Goal: Task Accomplishment & Management: Manage account settings

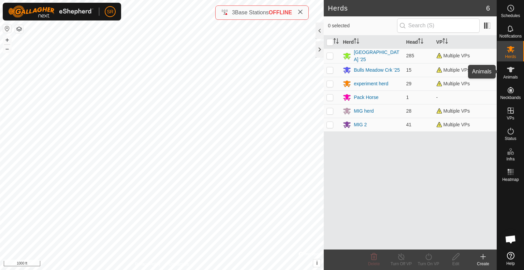
click at [514, 73] on icon at bounding box center [511, 70] width 8 height 8
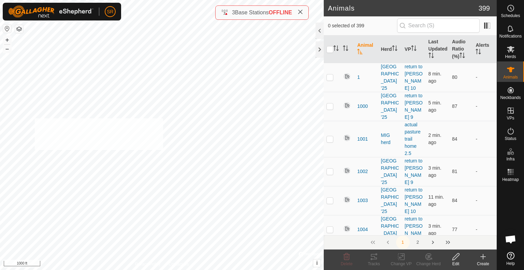
click at [34, 119] on div "6166 2582784939 [GEOGRAPHIC_DATA] '25 [PERSON_NAME] to gravel pit + – ⇧ i © Map…" at bounding box center [162, 135] width 324 height 270
checkbox input "true"
click at [401, 261] on div "Change VP" at bounding box center [401, 264] width 27 height 6
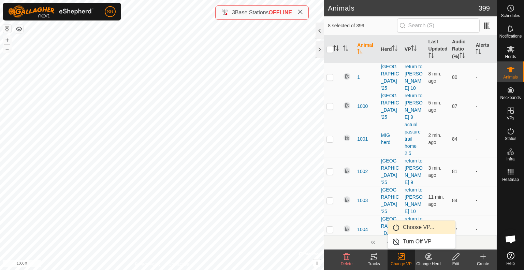
click at [414, 225] on link "Choose VP..." at bounding box center [422, 227] width 68 height 14
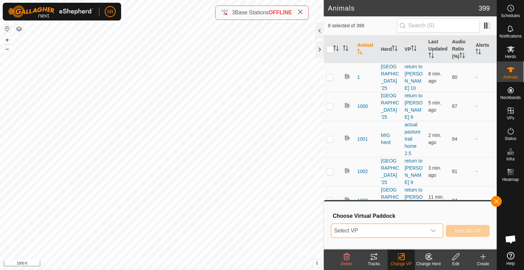
click at [410, 229] on span "Select VP" at bounding box center [378, 231] width 95 height 14
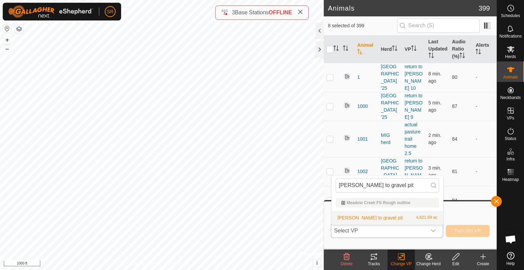
type input "[PERSON_NAME] to gravel pit"
click at [385, 217] on li "[PERSON_NAME] to gravel pit 4,621.69 ac" at bounding box center [388, 218] width 112 height 14
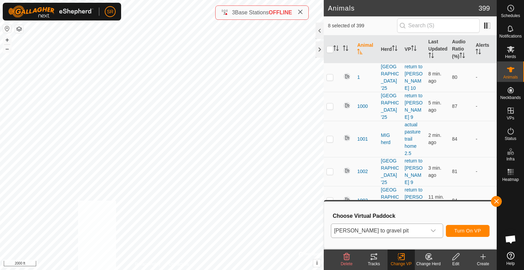
click at [78, 270] on html "SR Schedules Notifications Herds Animals Neckbands VPs Status Infra Heatmap Hel…" at bounding box center [262, 135] width 524 height 270
checkbox input "true"
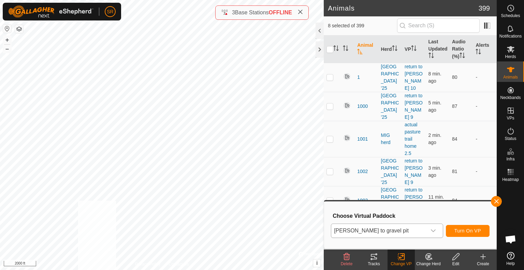
checkbox input "true"
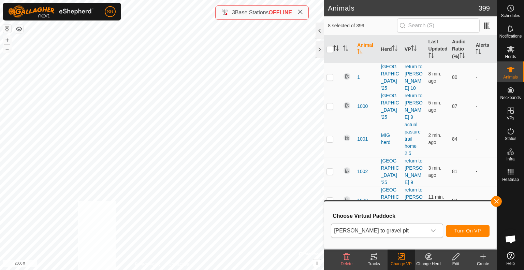
checkbox input "true"
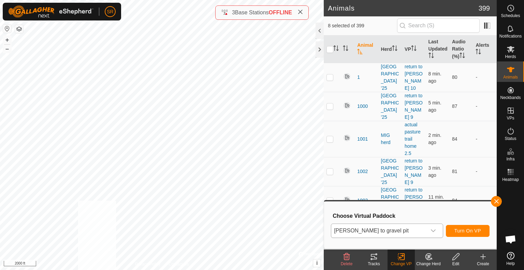
checkbox input "true"
click at [127, 138] on div "1034 2293081542 MIG herd return to [PERSON_NAME] 10 + – ⇧ i © Mapbox , © OpenSt…" at bounding box center [162, 135] width 324 height 270
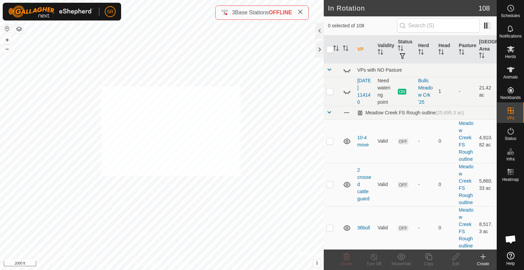
checkbox input "true"
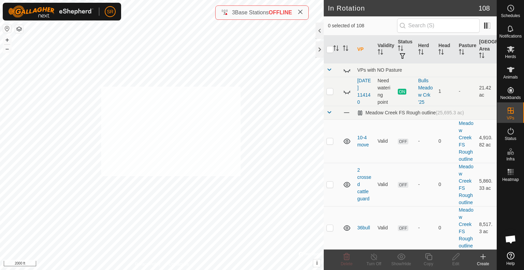
checkbox input "true"
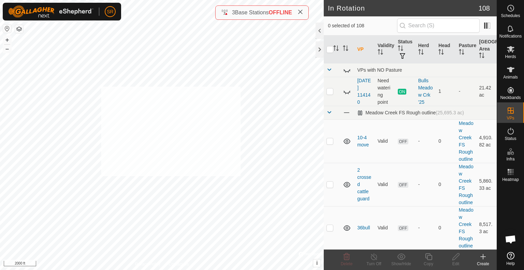
checkbox input "true"
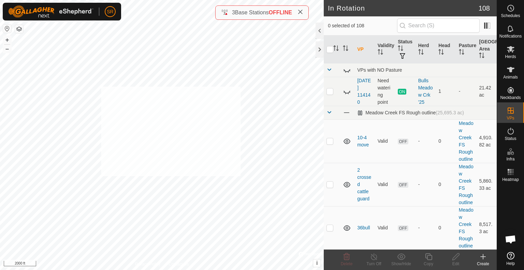
checkbox input "true"
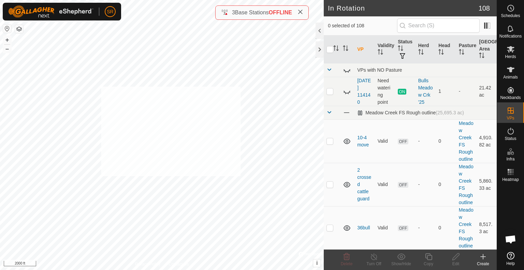
checkbox input "true"
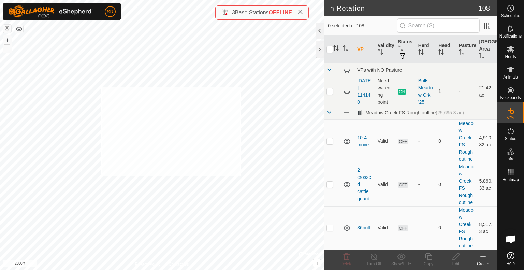
checkbox input "true"
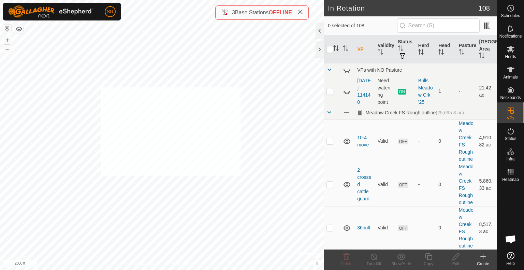
checkbox input "true"
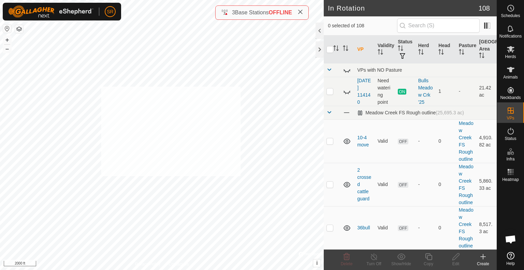
checkbox input "true"
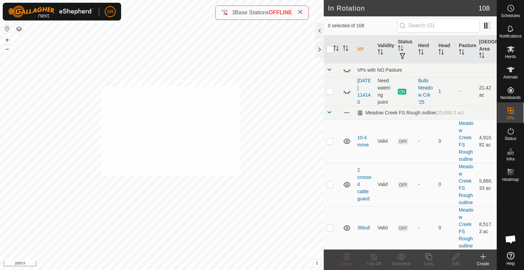
checkbox input "true"
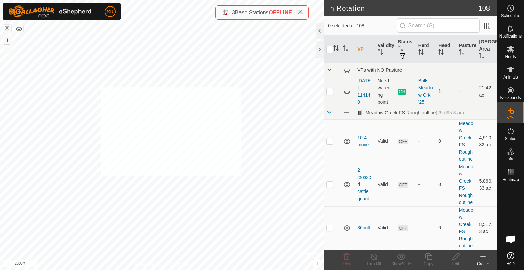
checkbox input "true"
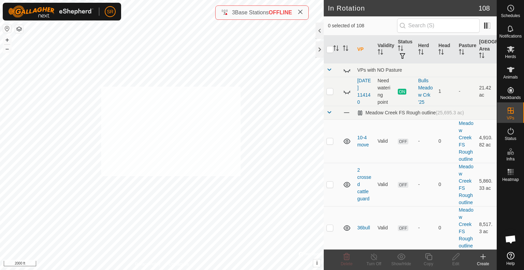
checkbox input "true"
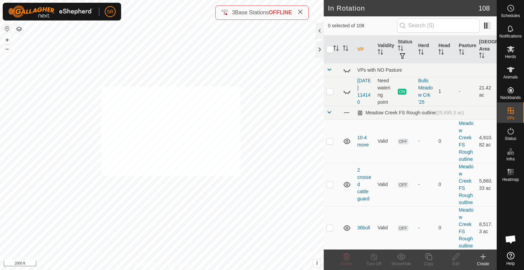
checkbox input "true"
click at [330, 50] on input "checkbox" at bounding box center [330, 49] width 7 height 7
checkbox input "true"
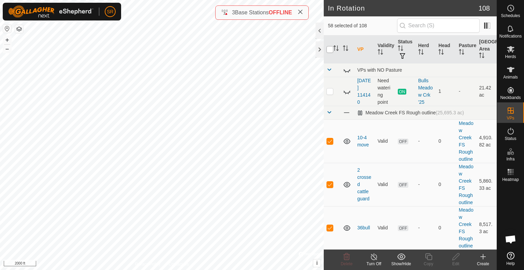
checkbox input "true"
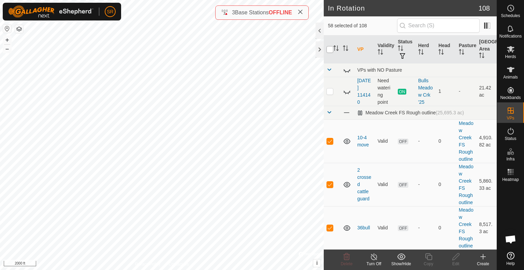
checkbox input "true"
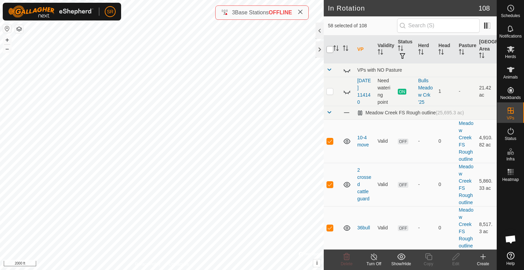
checkbox input "true"
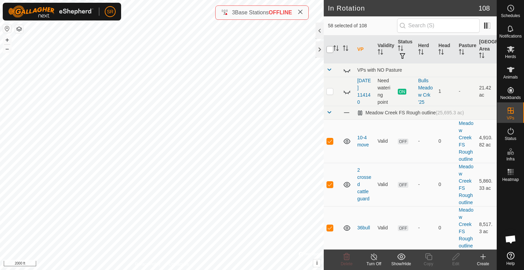
checkbox input "true"
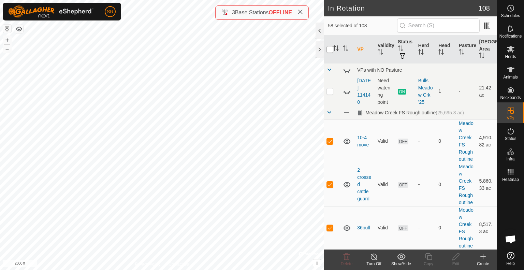
checkbox input "true"
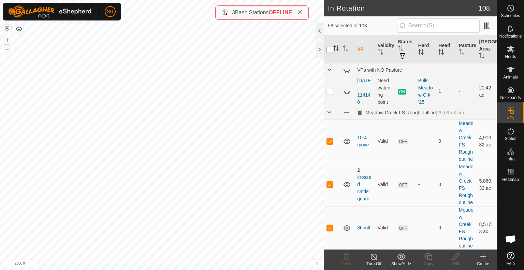
checkbox input "true"
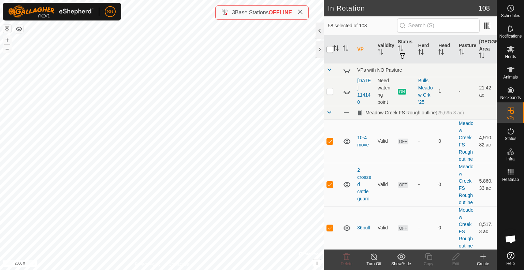
checkbox input "true"
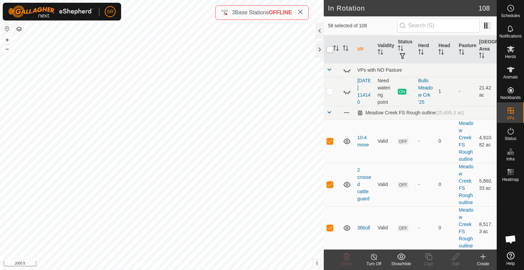
checkbox input "true"
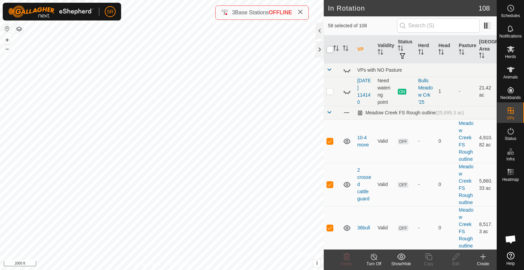
checkbox input "true"
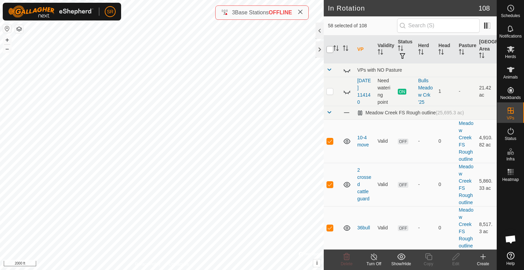
checkbox input "true"
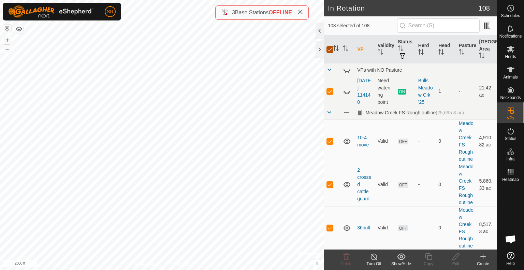
click at [330, 50] on input "checkbox" at bounding box center [330, 49] width 7 height 7
checkbox input "false"
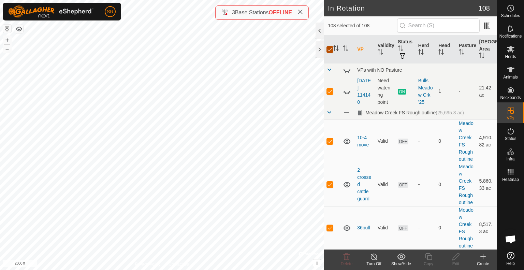
checkbox input "false"
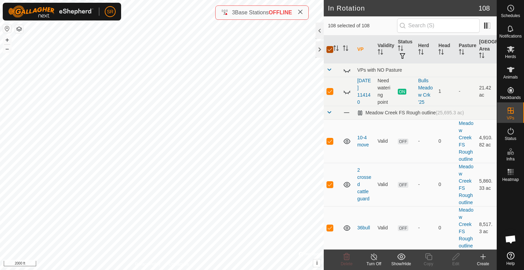
checkbox input "false"
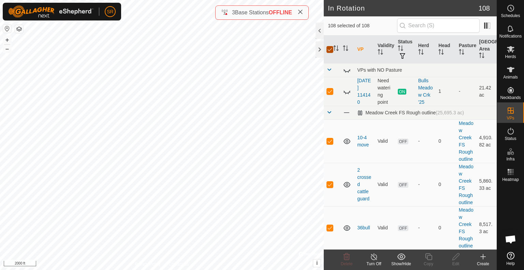
checkbox input "false"
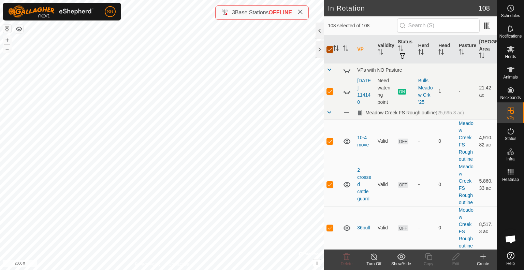
checkbox input "false"
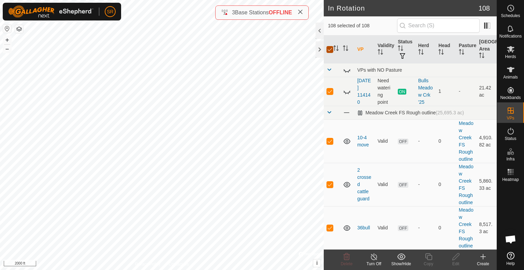
checkbox input "false"
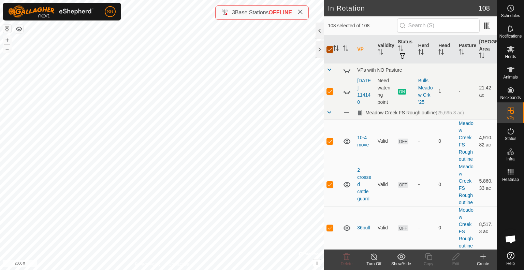
checkbox input "false"
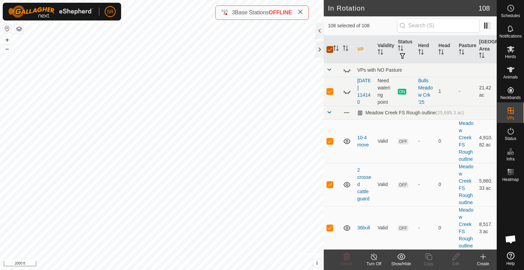
checkbox input "false"
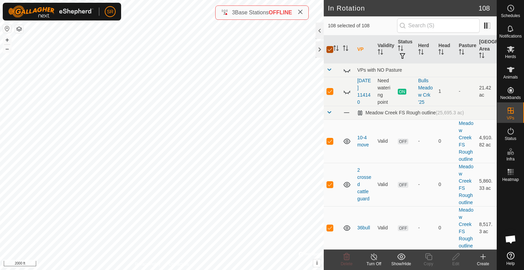
checkbox input "false"
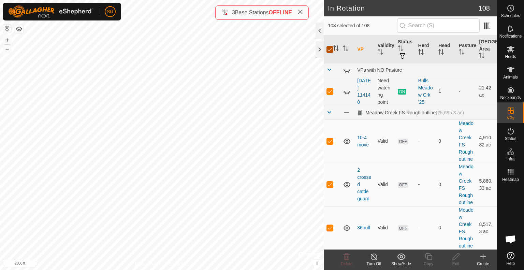
checkbox input "false"
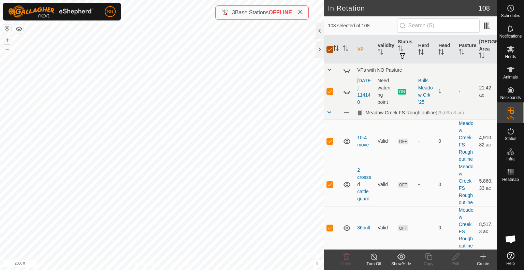
checkbox input "false"
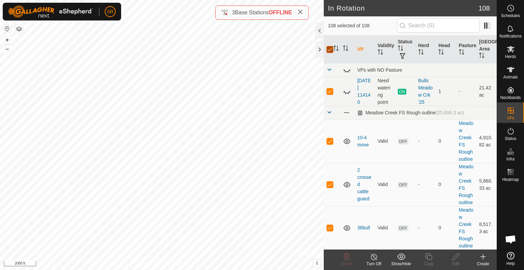
checkbox input "false"
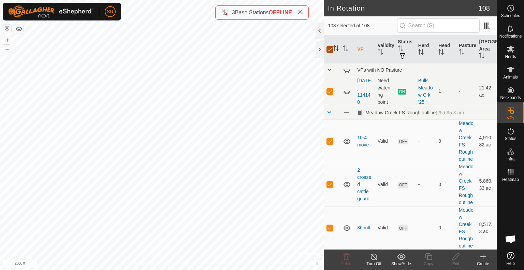
checkbox input "false"
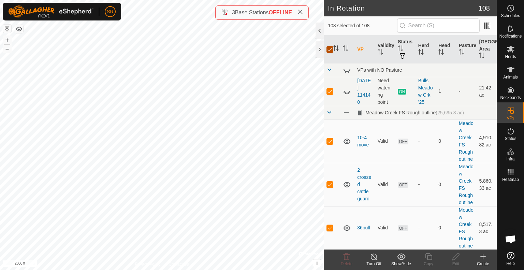
checkbox input "false"
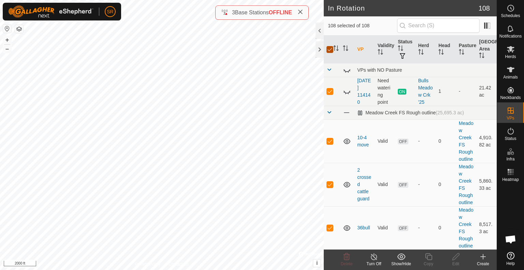
checkbox input "false"
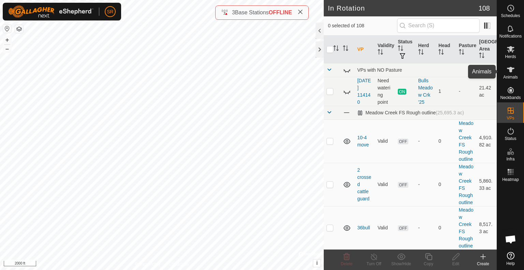
click at [516, 69] on es-animals-svg-icon at bounding box center [511, 69] width 12 height 11
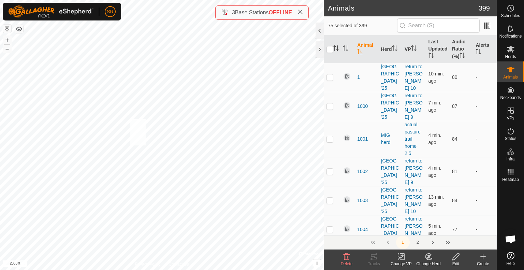
click at [130, 118] on div "3665 1991839771 [GEOGRAPHIC_DATA] '25 [PERSON_NAME] to gravel pit + – ⇧ i © Map…" at bounding box center [162, 135] width 324 height 270
click at [51, 113] on div "R5151 3596730828 [GEOGRAPHIC_DATA] '25 [PERSON_NAME] to gravel pit + – ⇧ i © Ma…" at bounding box center [162, 135] width 324 height 270
click at [402, 256] on icon at bounding box center [401, 257] width 5 height 4
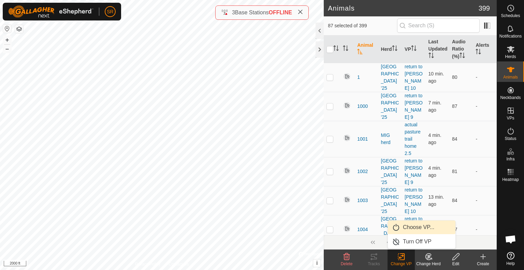
click at [412, 229] on link "Choose VP..." at bounding box center [422, 227] width 68 height 14
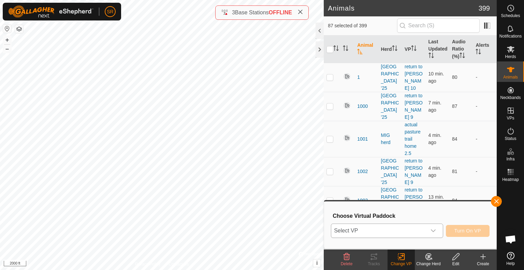
click at [404, 229] on span "Select VP" at bounding box center [378, 231] width 95 height 14
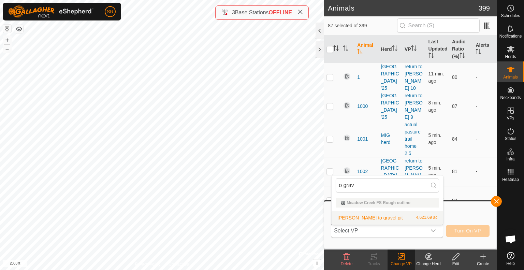
click at [397, 217] on div "[PERSON_NAME] to gravel pit 4,621.69 ac" at bounding box center [387, 218] width 103 height 8
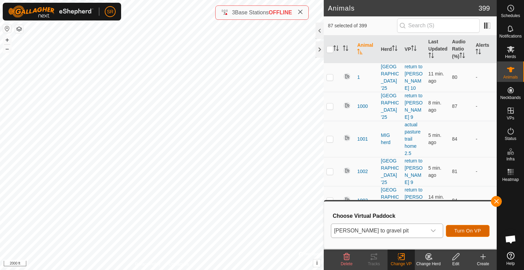
click at [468, 230] on span "Turn On VP" at bounding box center [468, 230] width 27 height 5
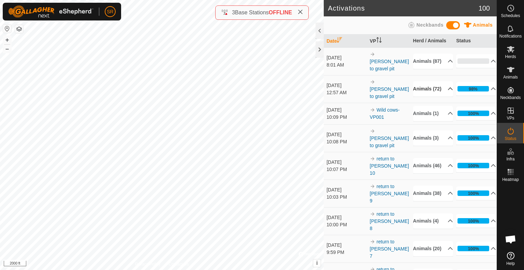
click at [437, 92] on p-accordion-header "Animals (72)" at bounding box center [433, 88] width 40 height 15
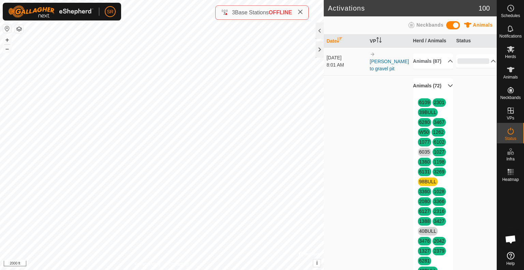
click at [438, 94] on p-accordion-header "Animals (72)" at bounding box center [433, 85] width 40 height 15
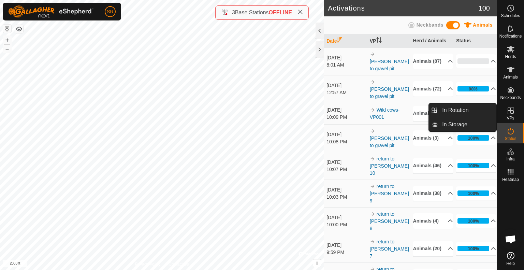
click at [509, 114] on icon at bounding box center [511, 110] width 8 height 8
click at [486, 109] on link "In Rotation" at bounding box center [467, 110] width 58 height 14
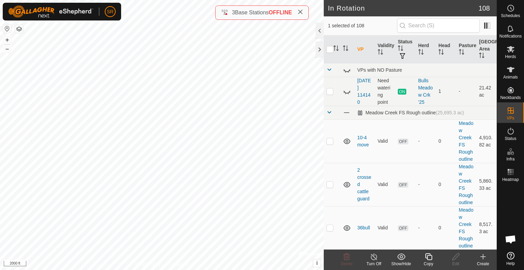
click at [484, 260] on icon at bounding box center [483, 257] width 8 height 8
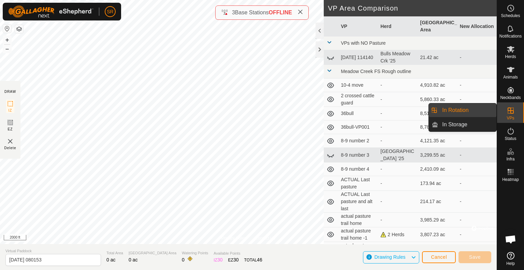
click at [495, 110] on link "In Rotation" at bounding box center [467, 110] width 58 height 14
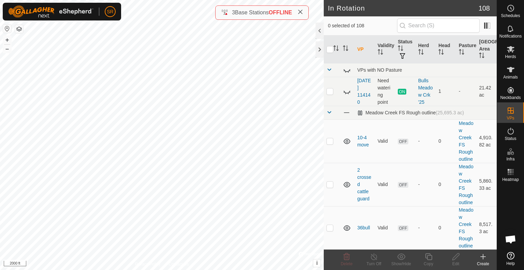
click at [485, 262] on div "Create" at bounding box center [483, 264] width 27 height 6
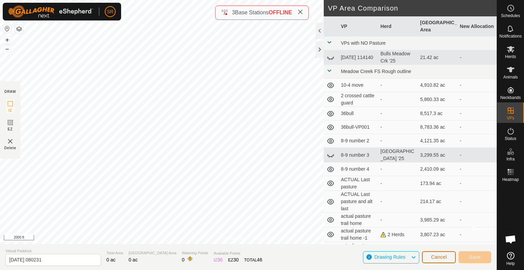
click at [452, 254] on button "Cancel" at bounding box center [439, 257] width 34 height 12
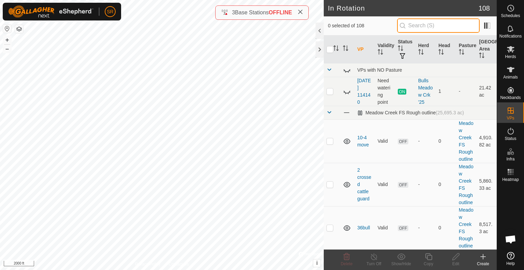
click at [422, 29] on input "text" at bounding box center [438, 25] width 83 height 14
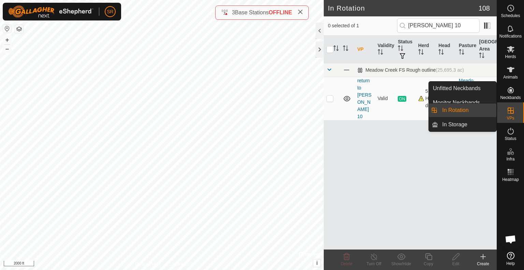
click at [481, 112] on link "In Rotation" at bounding box center [467, 110] width 58 height 14
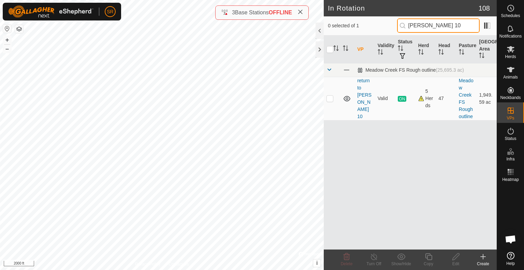
click at [441, 30] on input "[PERSON_NAME] 10" at bounding box center [438, 25] width 83 height 14
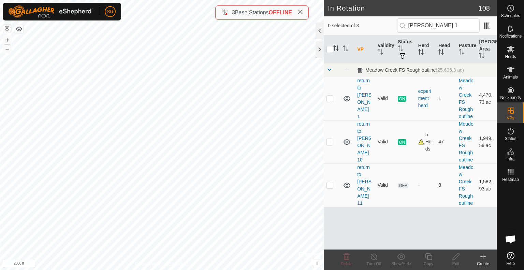
click at [330, 186] on p-checkbox at bounding box center [330, 184] width 7 height 5
drag, startPoint x: 330, startPoint y: 186, endPoint x: 442, endPoint y: 24, distance: 196.8
click at [442, 24] on input "[PERSON_NAME] 1" at bounding box center [438, 25] width 83 height 14
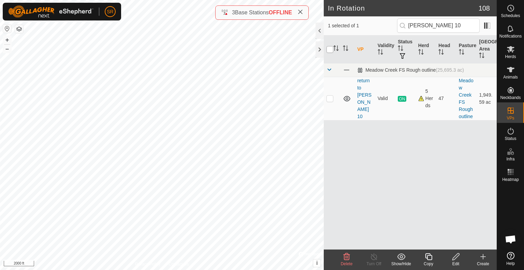
click at [331, 47] on input "checkbox" at bounding box center [330, 49] width 7 height 7
click at [429, 259] on icon at bounding box center [429, 257] width 9 height 8
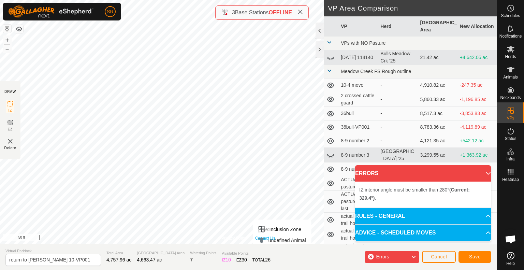
click at [272, 241] on div "Privacy Policy Contact Us Type: Inclusion Zone undefined Animal + – ⇧ i © Mapbo…" at bounding box center [248, 122] width 497 height 244
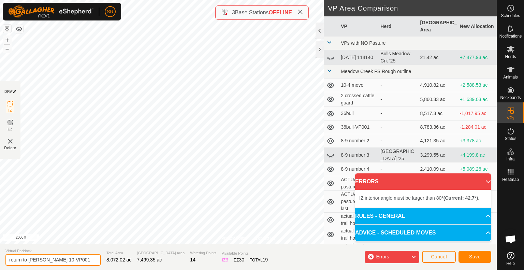
drag, startPoint x: 65, startPoint y: 260, endPoint x: 29, endPoint y: 260, distance: 35.8
click at [29, 260] on input "return to [PERSON_NAME] 10-VP001" at bounding box center [53, 260] width 96 height 12
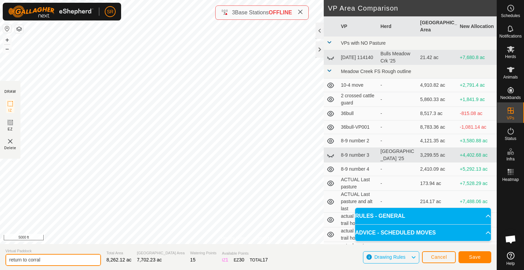
click at [60, 261] on input "return to corral" at bounding box center [53, 260] width 96 height 12
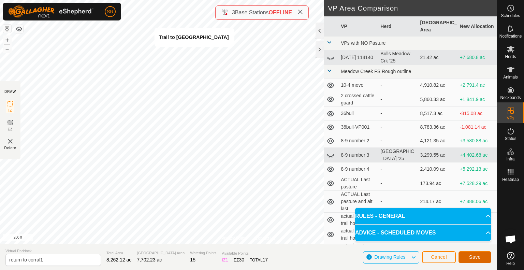
click at [484, 259] on button "Save" at bounding box center [475, 257] width 33 height 12
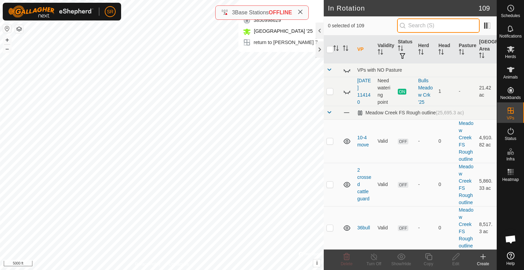
click at [436, 26] on input "text" at bounding box center [438, 25] width 83 height 14
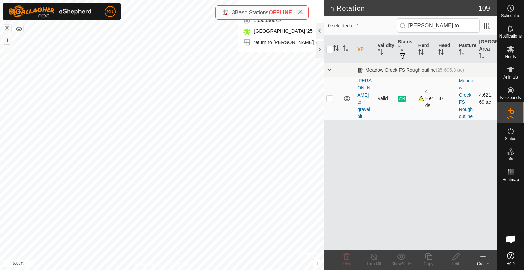
click at [332, 101] on td at bounding box center [332, 98] width 16 height 43
click at [429, 260] on icon at bounding box center [428, 256] width 7 height 7
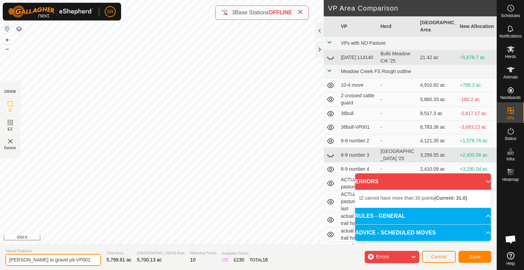
click at [20, 259] on input "[PERSON_NAME] to gravel pit-VP001" at bounding box center [53, 260] width 96 height 12
click at [86, 259] on input "DC point to gravel pit-VP001" at bounding box center [53, 260] width 96 height 12
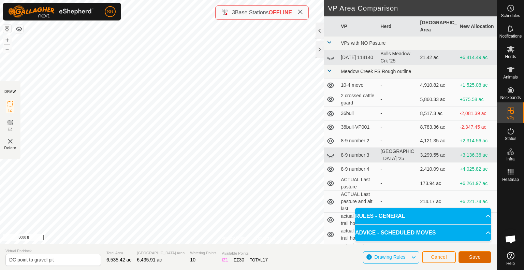
click at [471, 256] on span "Save" at bounding box center [475, 256] width 12 height 5
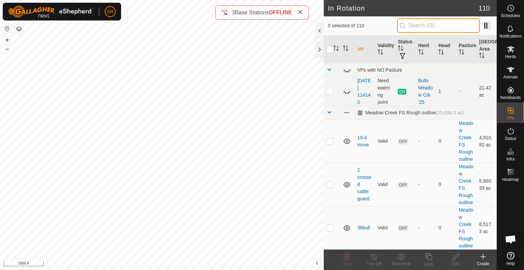
click at [415, 22] on input "text" at bounding box center [438, 25] width 83 height 14
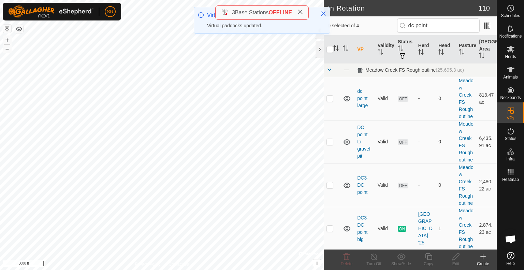
click at [328, 142] on p-checkbox at bounding box center [330, 141] width 7 height 5
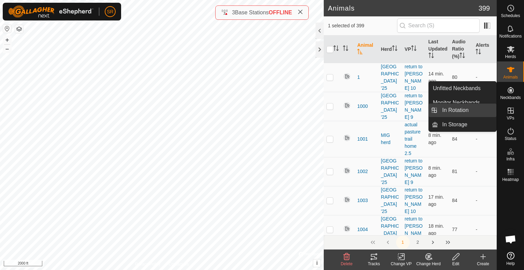
click at [471, 111] on link "In Rotation" at bounding box center [467, 110] width 58 height 14
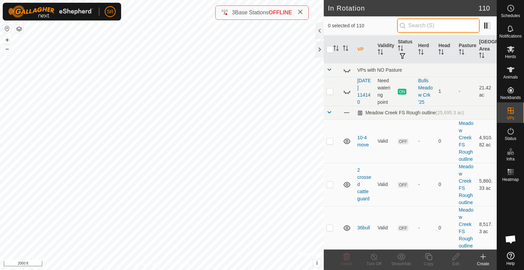
click at [438, 26] on input "text" at bounding box center [438, 25] width 83 height 14
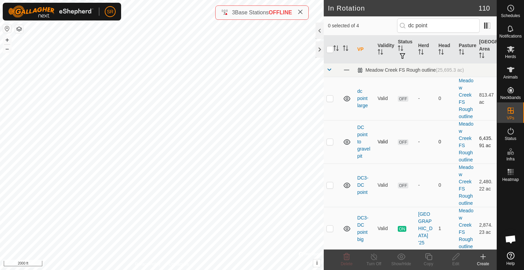
click at [330, 139] on p-checkbox at bounding box center [330, 141] width 7 height 5
click at [514, 70] on icon at bounding box center [511, 70] width 8 height 8
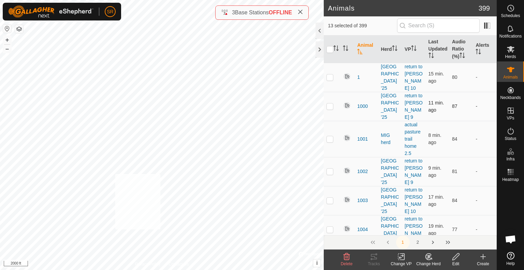
click at [115, 174] on div "6130 1811279520 MIG herd return to [PERSON_NAME] 9 + – ⇧ i © Mapbox , © OpenStr…" at bounding box center [162, 135] width 324 height 270
click at [167, 195] on div "6101 4039296697 experiment herd return to [PERSON_NAME] 9 + – ⇧ i © Mapbox , © …" at bounding box center [162, 135] width 324 height 270
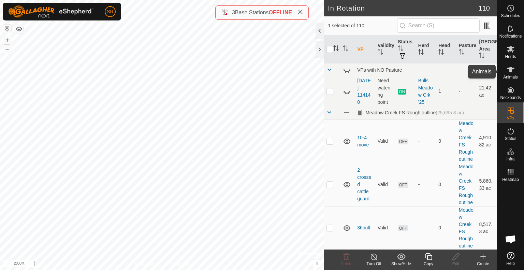
click at [507, 76] on span "Animals" at bounding box center [510, 77] width 15 height 4
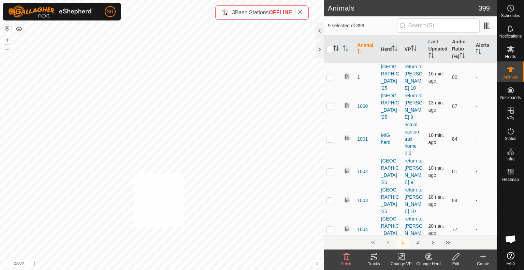
click at [134, 174] on div "6130 1811279520 MIG herd return to [PERSON_NAME] 9 + – ⇧ i © Mapbox , © OpenStr…" at bounding box center [162, 135] width 324 height 270
click at [126, 164] on div "1012 2392541387 [GEOGRAPHIC_DATA] '25 return to [PERSON_NAME] 10 + – ⇧ i © Mapb…" at bounding box center [162, 135] width 324 height 270
click at [181, 189] on div "6101 4039296697 experiment herd return to [PERSON_NAME] 9 + – ⇧ i © Mapbox , © …" at bounding box center [162, 135] width 324 height 270
click at [191, 190] on div "1 0162108989 [GEOGRAPHIC_DATA] '25 return to [PERSON_NAME] 10 + – ⇧ i © Mapbox …" at bounding box center [162, 135] width 324 height 270
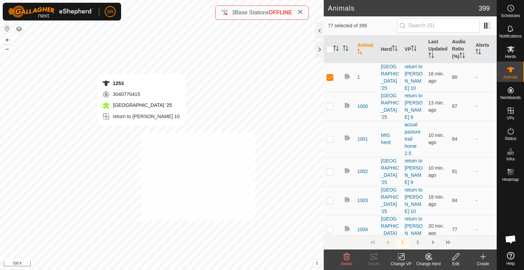
click at [141, 133] on div "1253 3040770415 [GEOGRAPHIC_DATA] '25 return to [PERSON_NAME] 10 + – ⇧ i © Mapb…" at bounding box center [162, 135] width 324 height 270
click at [209, 63] on div "6026 3395226362 MIG herd return to [PERSON_NAME] 9 + – ⇧ i © Mapbox , © OpenStr…" at bounding box center [162, 135] width 324 height 270
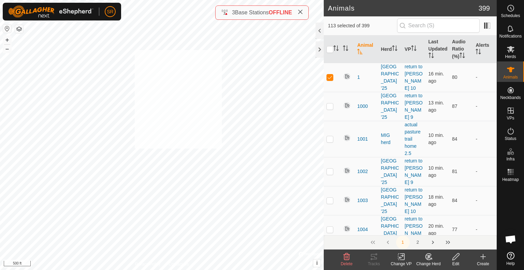
click at [135, 50] on div "6288 2968290128 MIG herd actual pasture trail home -1 + – ⇧ i © Mapbox , © Open…" at bounding box center [162, 135] width 324 height 270
click at [33, 134] on div "3588 1374180222 [GEOGRAPHIC_DATA] '25 return to [PERSON_NAME] 10 + – ⇧ i © Mapb…" at bounding box center [162, 135] width 324 height 270
click at [404, 260] on icon at bounding box center [401, 257] width 9 height 8
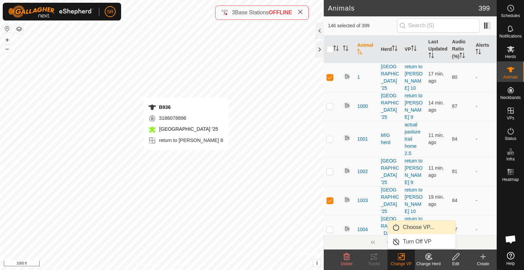
click at [186, 157] on div "B936 3186078896 [GEOGRAPHIC_DATA] '25 return to [PERSON_NAME] 8 + – ⇧ i © Mapbo…" at bounding box center [162, 135] width 324 height 270
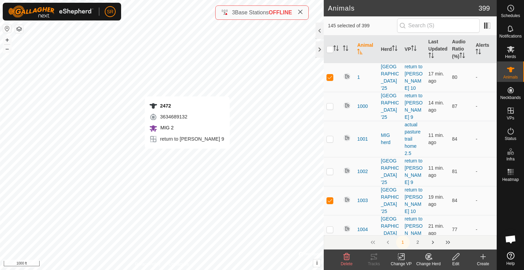
click at [187, 155] on div "2472 3634689132 MIG 2 return to [PERSON_NAME] 9 + – ⇧ i © Mapbox , © OpenStreet…" at bounding box center [162, 135] width 324 height 270
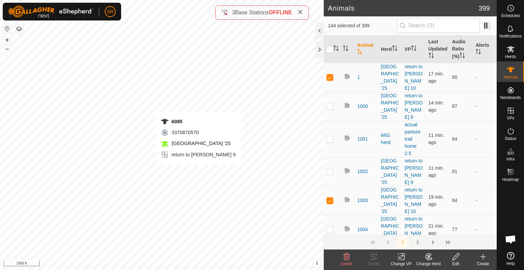
click at [199, 171] on div "6085 3370870570 [GEOGRAPHIC_DATA] '25 return to [PERSON_NAME] 9 + – ⇧ i © Mapbo…" at bounding box center [162, 135] width 324 height 270
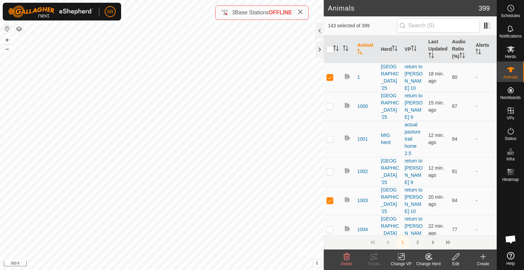
click at [400, 256] on icon at bounding box center [401, 257] width 9 height 8
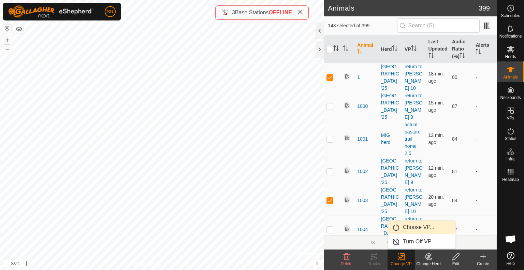
click at [422, 231] on link "Choose VP..." at bounding box center [422, 227] width 68 height 14
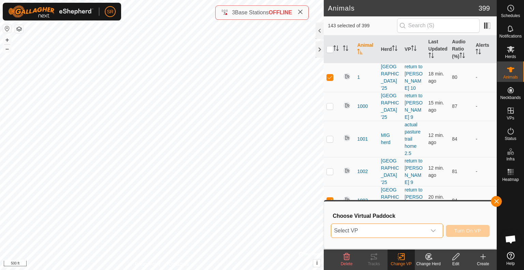
click at [421, 231] on span "Select VP" at bounding box center [378, 231] width 95 height 14
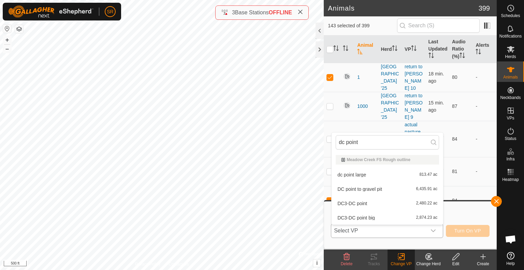
click at [393, 194] on li "DC point to gravel pit 6,435.91 ac" at bounding box center [388, 189] width 112 height 14
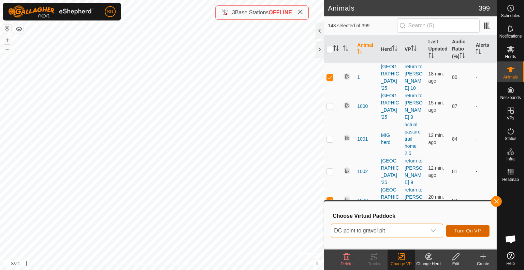
click at [461, 229] on span "Turn On VP" at bounding box center [468, 230] width 27 height 5
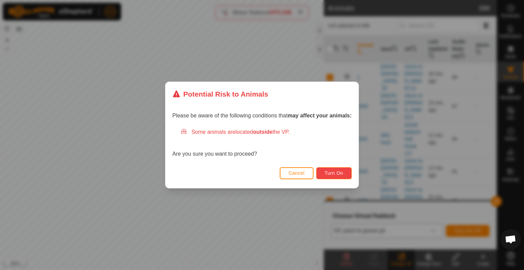
click at [322, 176] on button "Turn On" at bounding box center [333, 173] width 35 height 12
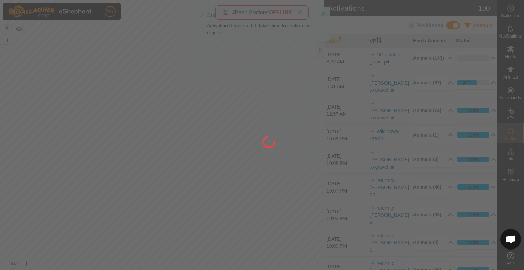
drag, startPoint x: 238, startPoint y: 242, endPoint x: 233, endPoint y: 195, distance: 47.4
click at [233, 195] on div at bounding box center [262, 135] width 524 height 270
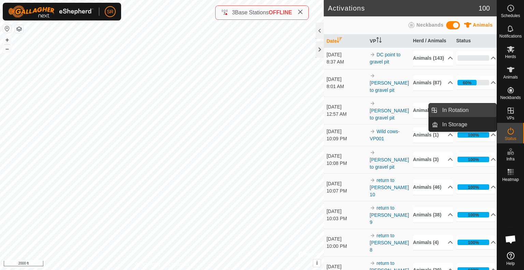
click at [482, 110] on link "In Rotation" at bounding box center [467, 110] width 58 height 14
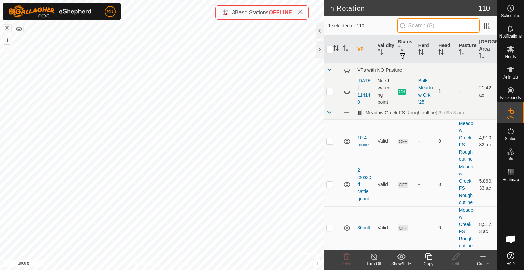
click at [442, 30] on input "text" at bounding box center [438, 25] width 83 height 14
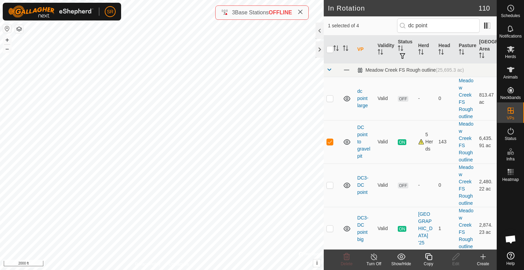
click at [430, 257] on icon at bounding box center [429, 257] width 9 height 8
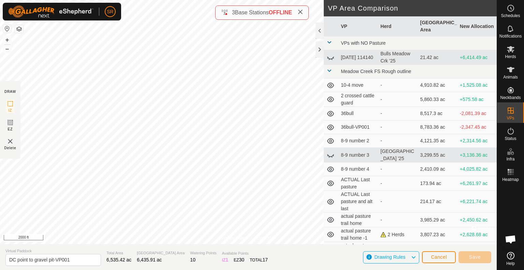
click at [336, 82] on div "Privacy Policy Contact Us Type: Inclusion Zone undefined Animal + – ⇧ i © Mapbo…" at bounding box center [248, 135] width 497 height 270
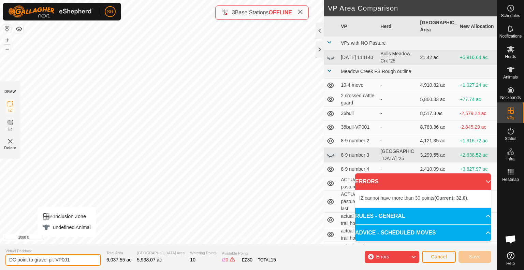
click at [29, 260] on input "DC point to gravel pit-VP001" at bounding box center [53, 260] width 96 height 12
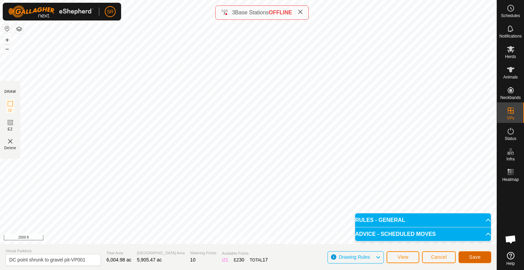
click at [485, 258] on button "Save" at bounding box center [475, 257] width 33 height 12
click at [95, 259] on input "DC point shrunk to gravel pit-VP001" at bounding box center [53, 260] width 96 height 12
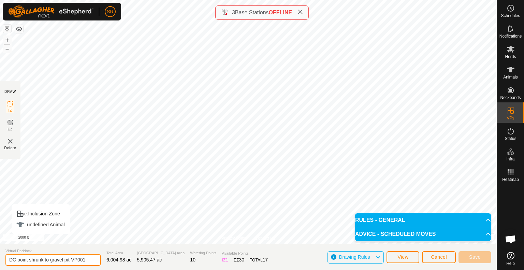
click at [86, 260] on input "DC point shrunk to gravel pit-VP001" at bounding box center [53, 260] width 96 height 12
click at [398, 259] on span "View" at bounding box center [403, 256] width 11 height 5
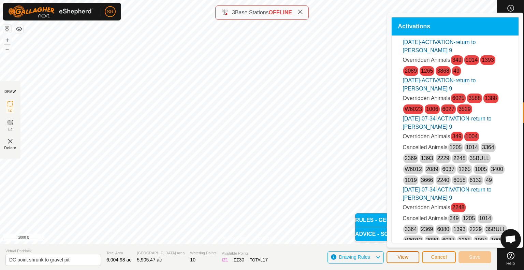
click at [398, 259] on span "View" at bounding box center [403, 256] width 11 height 5
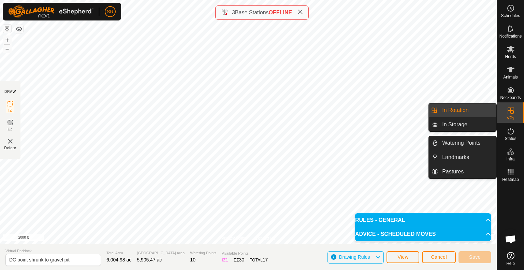
click at [486, 110] on link "In Rotation" at bounding box center [467, 110] width 58 height 14
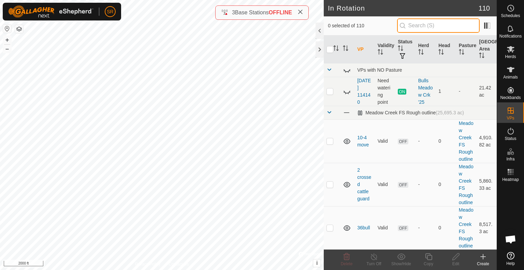
click at [427, 26] on input "text" at bounding box center [438, 25] width 83 height 14
click at [459, 20] on input "text" at bounding box center [438, 25] width 83 height 14
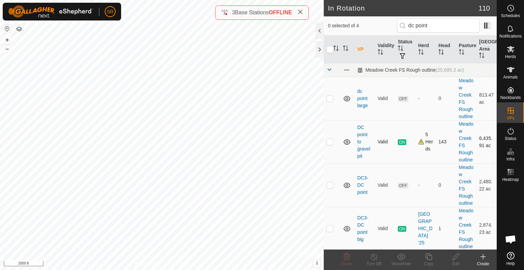
click at [331, 140] on p-checkbox at bounding box center [330, 141] width 7 height 5
drag, startPoint x: 443, startPoint y: 30, endPoint x: 408, endPoint y: 32, distance: 35.6
click at [408, 32] on input "dc point" at bounding box center [438, 25] width 83 height 14
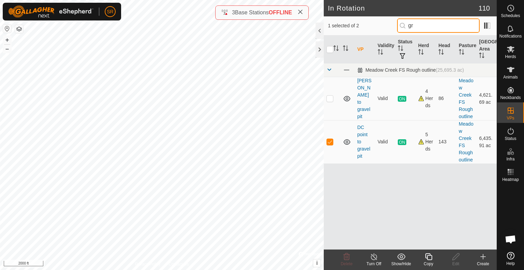
type input "g"
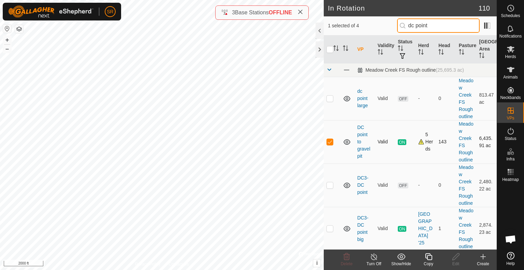
type input "dc point"
click at [346, 141] on icon at bounding box center [347, 141] width 7 height 5
click at [346, 141] on icon at bounding box center [347, 142] width 8 height 8
click at [430, 259] on icon at bounding box center [429, 257] width 9 height 8
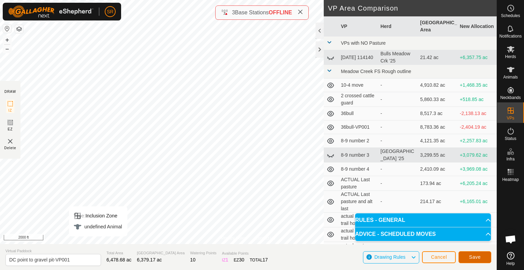
click at [481, 257] on button "Save" at bounding box center [475, 257] width 33 height 12
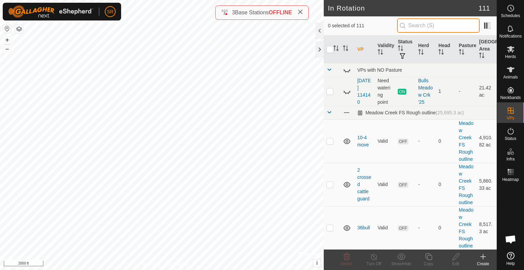
click at [414, 26] on input "text" at bounding box center [438, 25] width 83 height 14
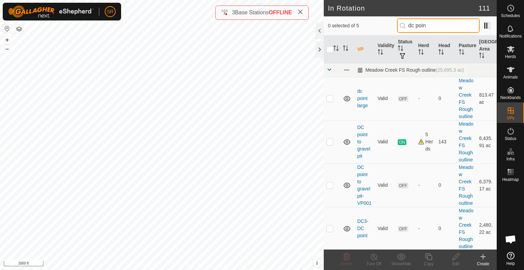
type input "dc poin"
click at [508, 66] on icon at bounding box center [511, 70] width 8 height 8
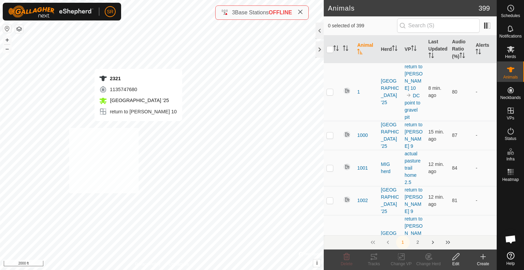
checkbox input "true"
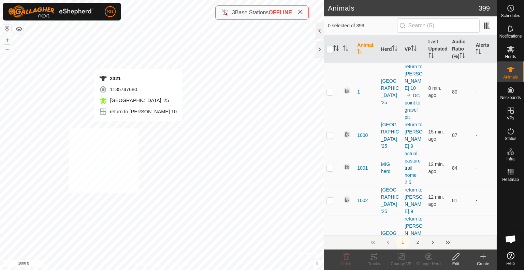
checkbox input "true"
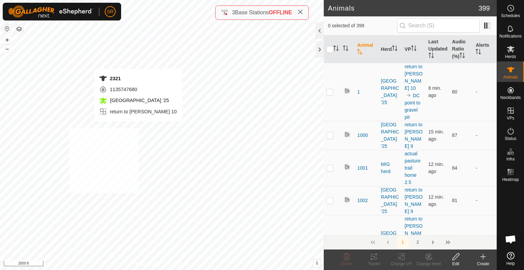
checkbox input "true"
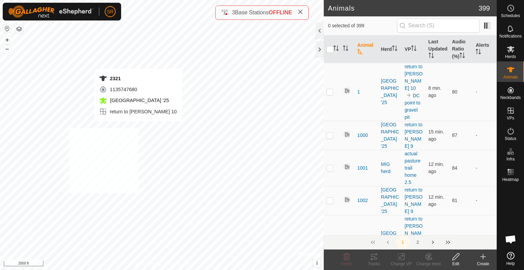
checkbox input "true"
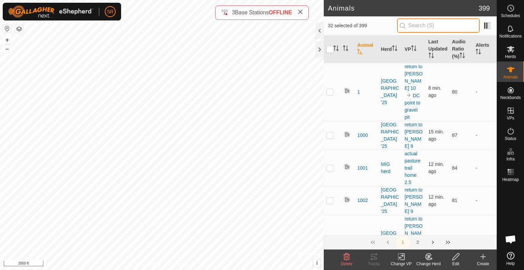
click at [430, 29] on input "text" at bounding box center [438, 25] width 83 height 14
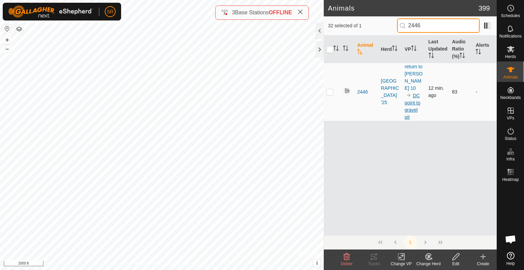
type input "2446"
click at [415, 93] on link "DC point to gravel pit" at bounding box center [413, 106] width 16 height 27
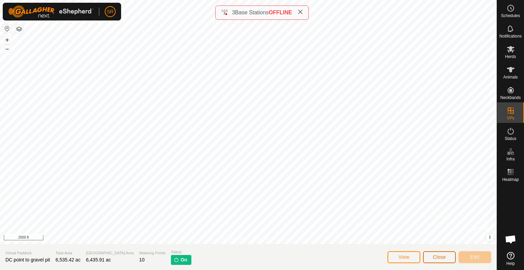
click at [448, 257] on button "Close" at bounding box center [439, 257] width 33 height 12
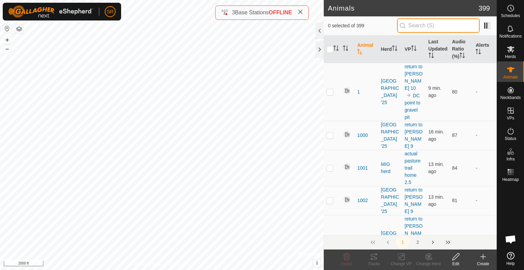
click at [453, 24] on input "text" at bounding box center [438, 25] width 83 height 14
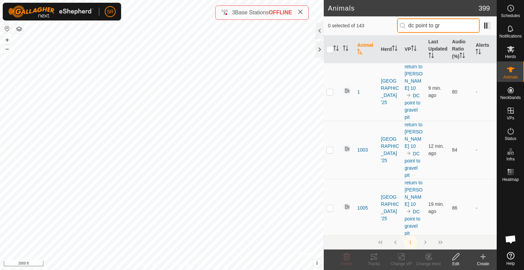
type input "dc point to gr"
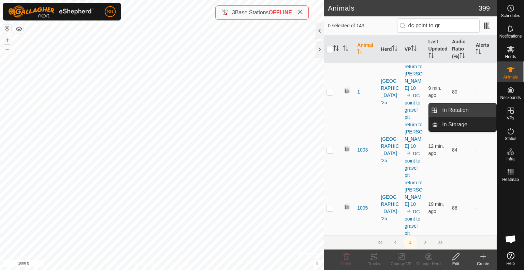
click at [493, 110] on link "In Rotation" at bounding box center [467, 110] width 58 height 14
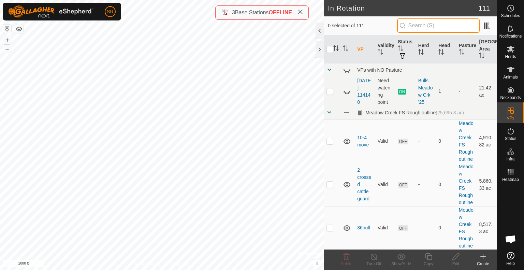
click at [433, 30] on input "text" at bounding box center [438, 25] width 83 height 14
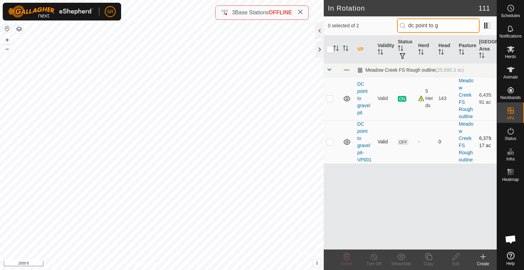
type input "dc point to g"
click at [329, 140] on p-checkbox at bounding box center [330, 141] width 7 height 5
checkbox input "true"
click at [331, 99] on p-checkbox at bounding box center [330, 98] width 7 height 5
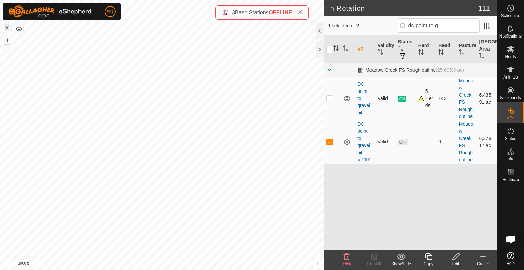
click at [331, 99] on p-checkbox at bounding box center [330, 98] width 7 height 5
checkbox input "true"
click at [447, 29] on input "dc point to g" at bounding box center [438, 25] width 83 height 14
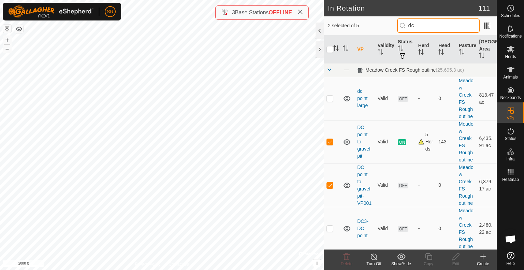
type input "d"
type input "dc point"
click at [331, 143] on p-checkbox at bounding box center [330, 141] width 7 height 5
checkbox input "false"
click at [429, 259] on icon at bounding box center [429, 257] width 9 height 8
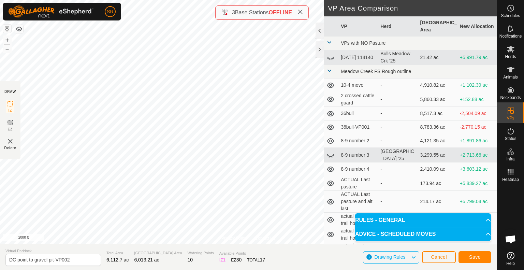
click at [254, 245] on div "Privacy Policy Contact Us Status: OFF Type: Inclusion Zone + – ⇧ i © Mapbox , ©…" at bounding box center [248, 135] width 497 height 270
drag, startPoint x: 84, startPoint y: 260, endPoint x: 53, endPoint y: 260, distance: 30.7
click at [53, 260] on input "DC point to gravel pit-VP002" at bounding box center [53, 260] width 96 height 12
type input "DC point to gravel pit shrunk"
click at [480, 257] on span "Save" at bounding box center [475, 256] width 12 height 5
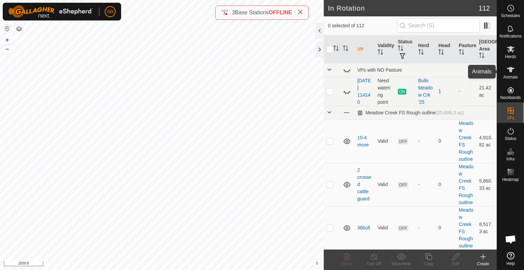
click at [511, 77] on span "Animals" at bounding box center [510, 77] width 15 height 4
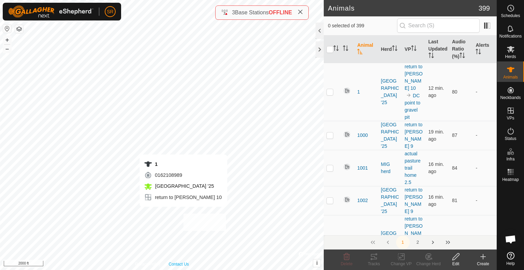
click at [183, 214] on div "1 0162108989 [GEOGRAPHIC_DATA] '25 return to [PERSON_NAME] 10 + – ⇧ i © Mapbox …" at bounding box center [162, 135] width 324 height 270
checkbox input "true"
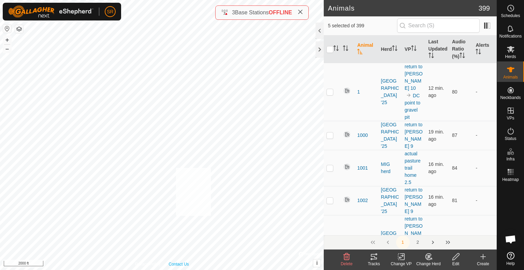
checkbox input "true"
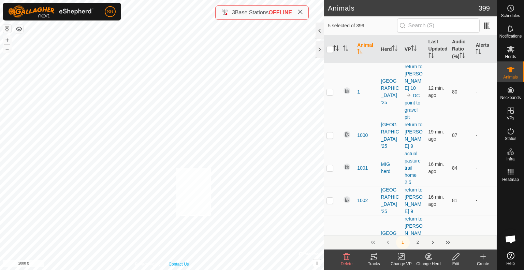
checkbox input "true"
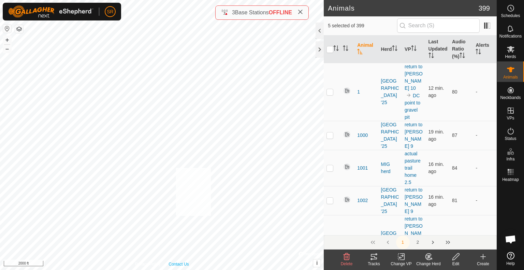
checkbox input "true"
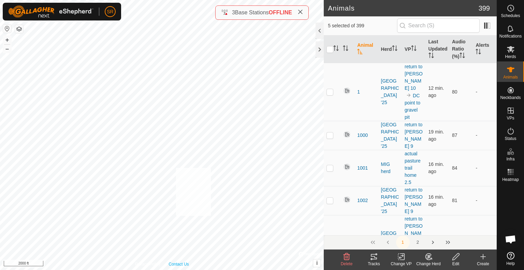
checkbox input "true"
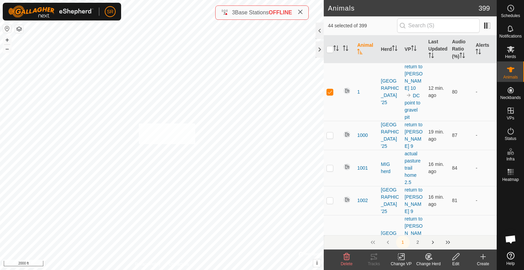
click at [139, 124] on div "6024 0313660434 MIG herd return to clark 10 + – ⇧ i © Mapbox , © OpenStreetMap …" at bounding box center [162, 135] width 324 height 270
checkbox input "true"
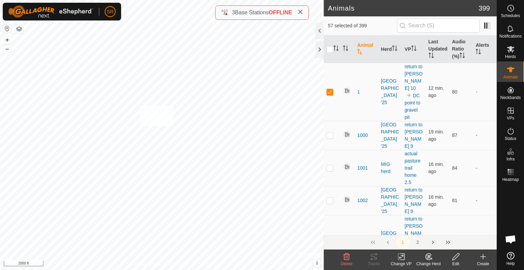
checkbox input "true"
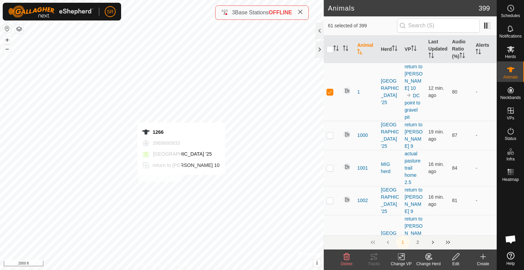
checkbox input "true"
click at [153, 184] on div "6101 4039296697 experiment herd return to [PERSON_NAME] 9 + – ⇧ i © Mapbox , © …" at bounding box center [162, 135] width 324 height 270
click at [399, 260] on icon at bounding box center [401, 257] width 9 height 8
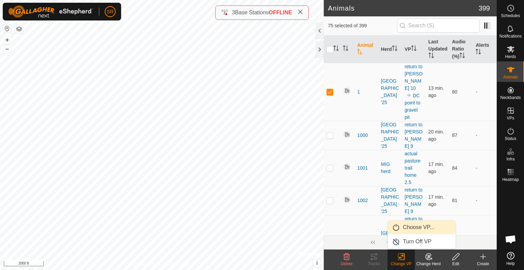
click at [410, 230] on link "Choose VP..." at bounding box center [422, 227] width 68 height 14
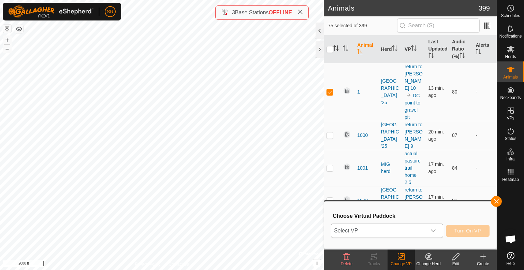
click at [411, 230] on span "Select VP" at bounding box center [378, 231] width 95 height 14
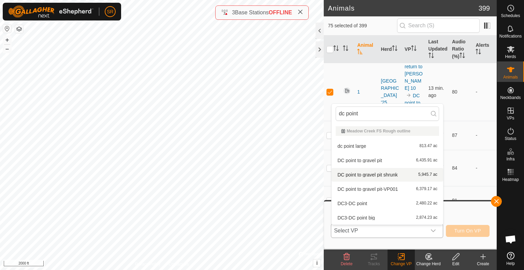
type input "dc point"
click at [399, 175] on li "DC point to gravel pit shrunk 5,945.7 ac" at bounding box center [388, 175] width 112 height 14
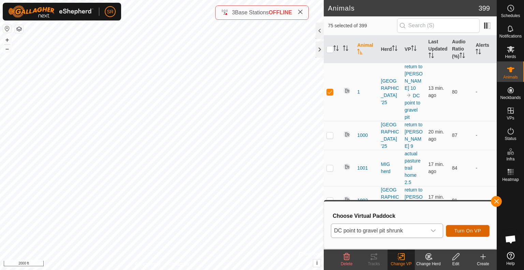
click at [458, 233] on span "Turn On VP" at bounding box center [468, 230] width 27 height 5
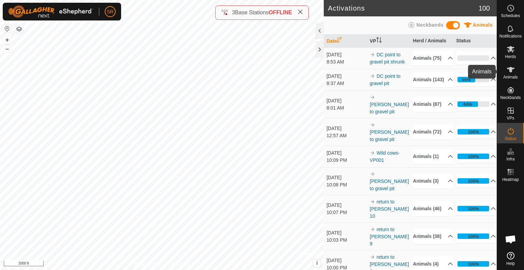
click at [512, 69] on icon at bounding box center [511, 69] width 8 height 5
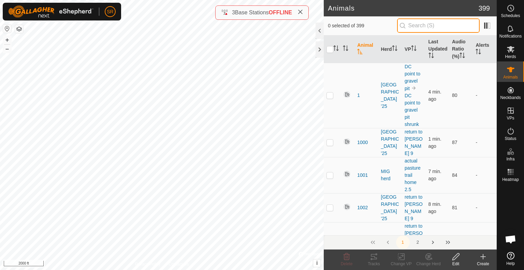
click at [436, 28] on input "text" at bounding box center [438, 25] width 83 height 14
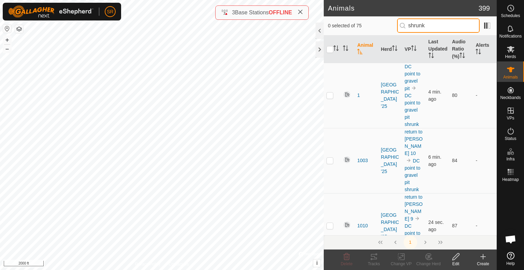
type input "shrunk"
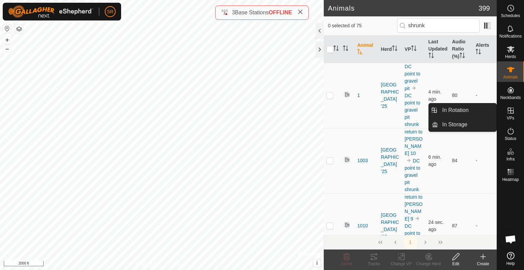
click at [483, 112] on link "In Rotation" at bounding box center [467, 110] width 58 height 14
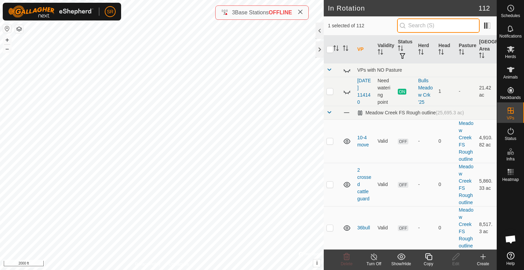
click at [440, 28] on input "text" at bounding box center [438, 25] width 83 height 14
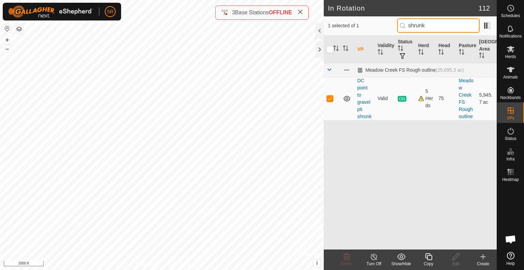
type input "shrunk"
click at [425, 259] on icon at bounding box center [429, 257] width 9 height 8
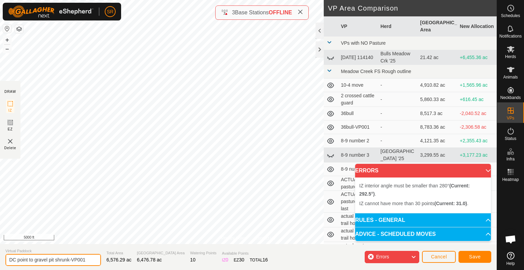
drag, startPoint x: 88, startPoint y: 260, endPoint x: 72, endPoint y: 261, distance: 15.8
click at [72, 261] on input "DC point to gravel pit shrunk-VP001" at bounding box center [53, 260] width 96 height 12
type input "DC point to gravel pit shrunk-RC9"
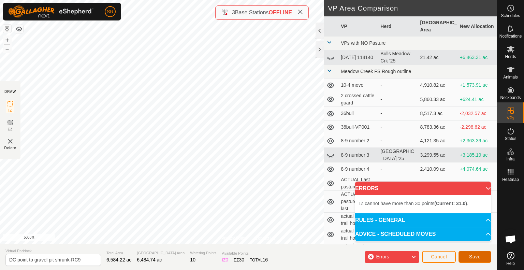
click at [470, 256] on span "Save" at bounding box center [475, 256] width 12 height 5
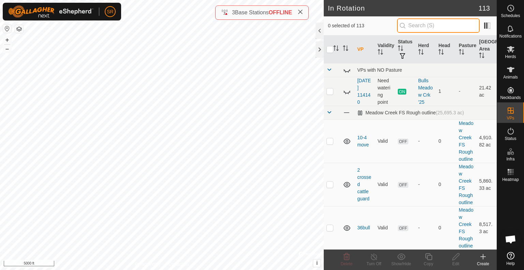
click at [459, 25] on input "text" at bounding box center [438, 25] width 83 height 14
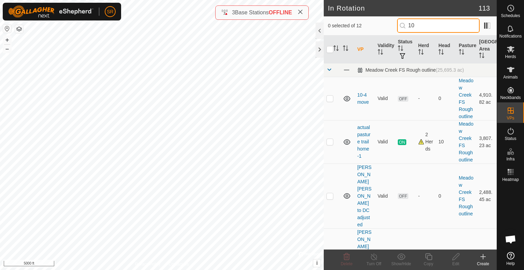
type input "1"
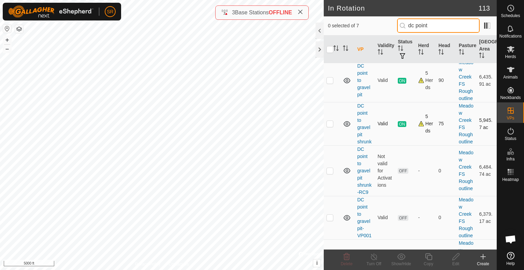
scroll to position [66, 0]
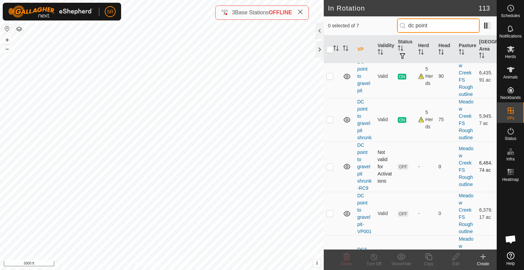
type input "dc point"
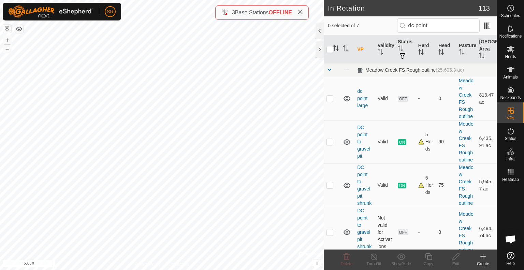
click at [328, 174] on tbody "Meadow Creek FS Rough outline (25,695.3 ac) dc point large Valid OFF - 0 Meadow…" at bounding box center [410, 225] width 173 height 324
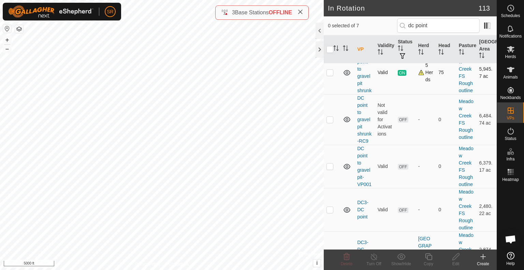
scroll to position [152, 0]
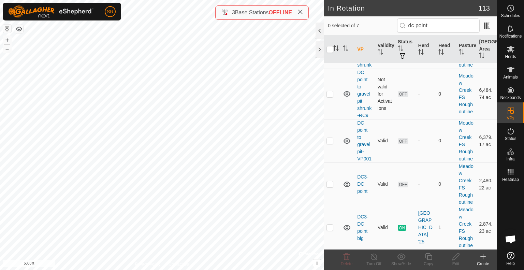
click at [330, 91] on p-checkbox at bounding box center [330, 93] width 7 height 5
checkbox input "true"
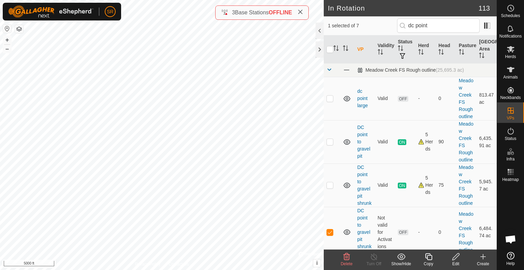
click at [429, 255] on icon at bounding box center [428, 256] width 7 height 7
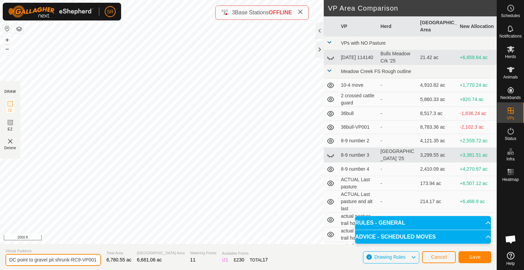
click at [80, 259] on input "DC point to gravel pit shrunk-RC9-VP001" at bounding box center [53, 260] width 96 height 12
type input "DC point to gravel pit shrunk-RC8"
click at [482, 256] on button "Save" at bounding box center [475, 257] width 33 height 12
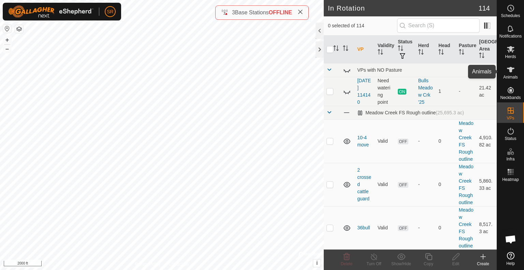
click at [505, 72] on es-animals-svg-icon at bounding box center [511, 69] width 12 height 11
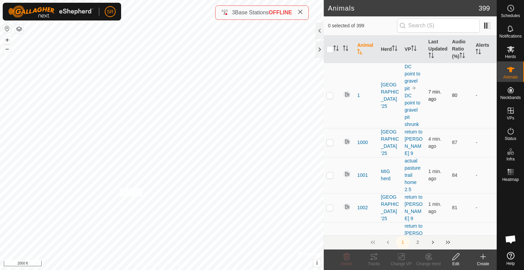
click at [120, 188] on div "6043 2892086073 Meadow Creek '25 return to clark 7 + – ⇧ i © Mapbox , © OpenStr…" at bounding box center [162, 135] width 324 height 270
checkbox input "true"
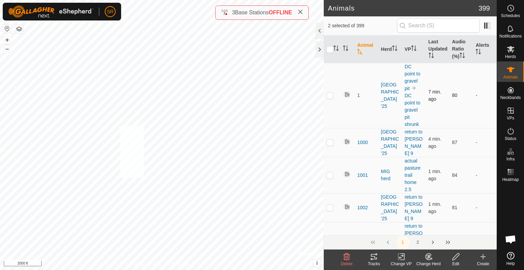
checkbox input "true"
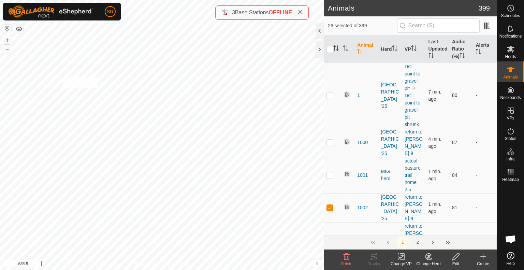
checkbox input "true"
click at [98, 66] on div "35BULL 1853508529 Bulls Meadow Crk '25 return to clark 9 + – ⇧ i © Mapbox , © O…" at bounding box center [162, 135] width 324 height 270
checkbox input "true"
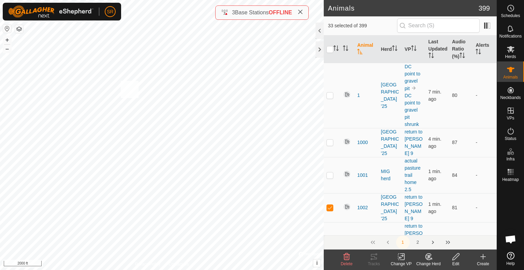
checkbox input "true"
click at [133, 79] on div "2151 0695634743 Meadow Creek '25 return to clark 8 + – ⇧ i © Mapbox , © OpenStr…" at bounding box center [162, 135] width 324 height 270
checkbox input "false"
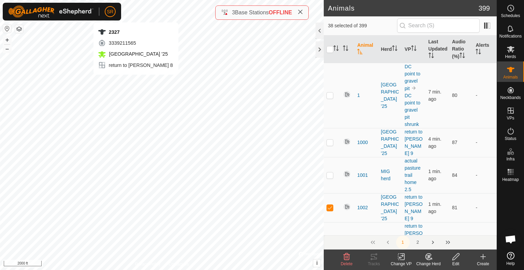
click at [136, 82] on div "2327 3339211565 Meadow Creek '25 return to clark 8 + – ⇧ i © Mapbox , © OpenStr…" at bounding box center [162, 135] width 324 height 270
checkbox input "false"
click at [137, 77] on div "1142 2596223034 Meadow Creek '25 return to clark 8 + – ⇧ i © Mapbox , © OpenStr…" at bounding box center [162, 135] width 324 height 270
checkbox input "false"
checkbox input "true"
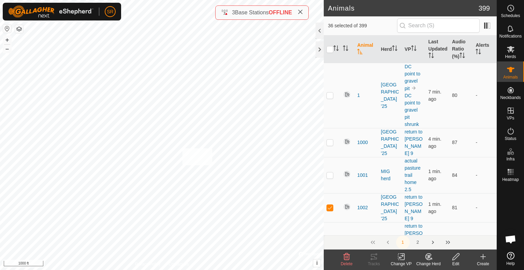
checkbox input "true"
click at [401, 260] on icon at bounding box center [402, 257] width 3 height 6
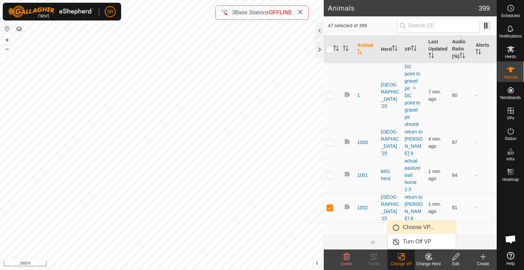
click at [424, 228] on link "Choose VP..." at bounding box center [422, 227] width 68 height 14
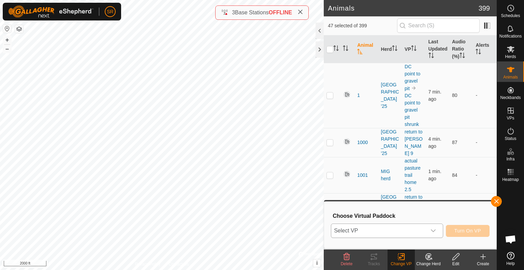
click at [415, 229] on span "Select VP" at bounding box center [378, 231] width 95 height 14
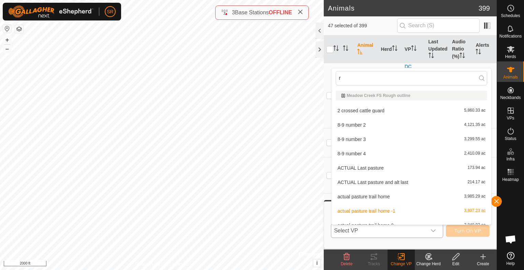
type input "rc"
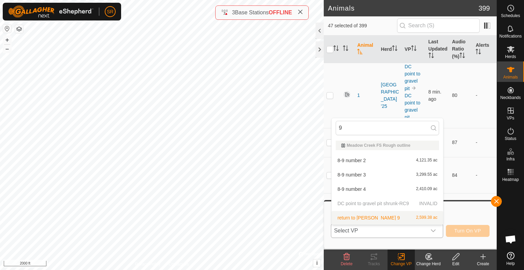
type input "9"
click at [367, 202] on p-selectitem "DC point to gravel pit shrunk-RC9 INVALID" at bounding box center [388, 204] width 112 height 14
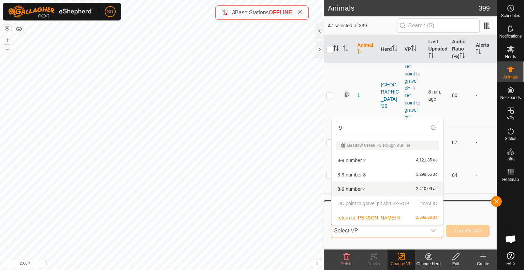
click at [461, 217] on h3 "Choose Virtual Paddock" at bounding box center [411, 216] width 157 height 6
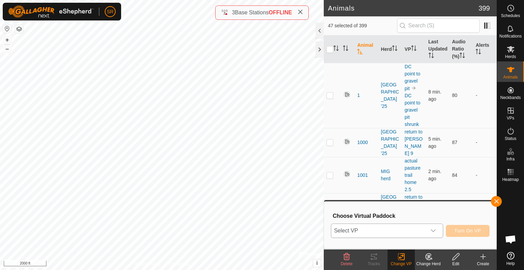
click at [392, 228] on span "Select VP" at bounding box center [378, 231] width 95 height 14
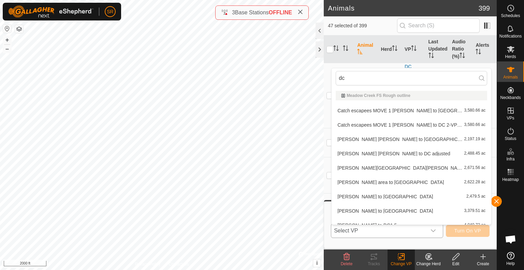
type input "d"
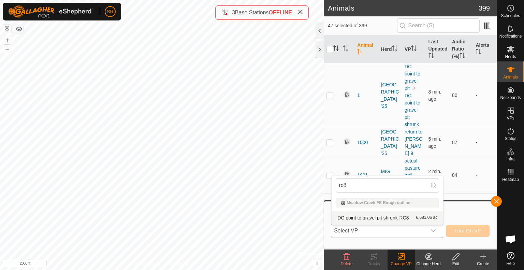
type input "rc8"
click at [394, 218] on li "DC point to gravel pit shrunk-RC8 6,681.06 ac" at bounding box center [388, 218] width 112 height 14
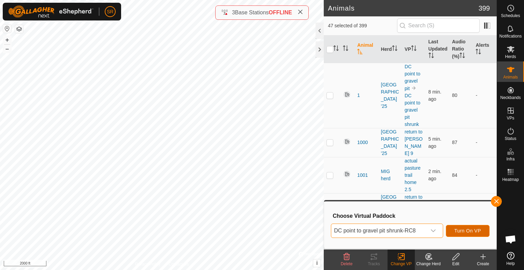
click at [475, 227] on button "Turn On VP" at bounding box center [468, 231] width 44 height 12
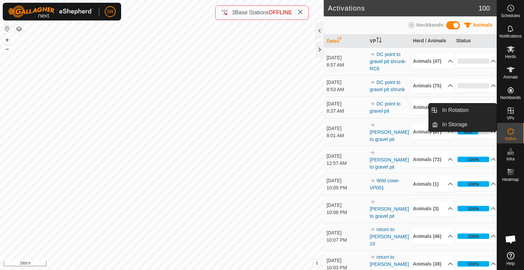
drag, startPoint x: 512, startPoint y: 112, endPoint x: 472, endPoint y: 104, distance: 41.0
click at [469, 110] on link "In Rotation" at bounding box center [467, 110] width 58 height 14
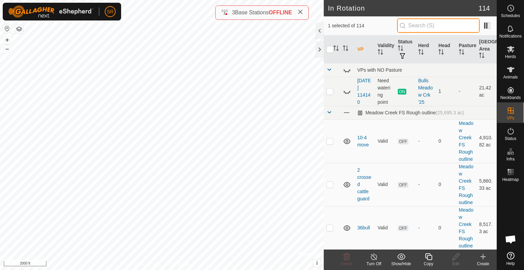
click at [442, 27] on input "text" at bounding box center [438, 25] width 83 height 14
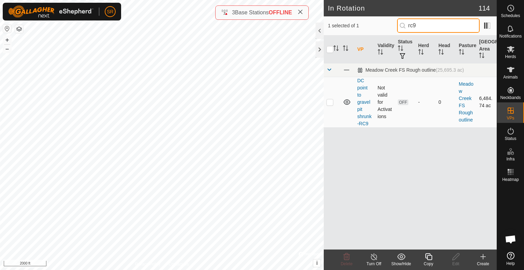
type input "rc9"
click at [330, 102] on p-checkbox at bounding box center [330, 101] width 7 height 5
checkbox input "true"
click at [328, 49] on input "checkbox" at bounding box center [330, 49] width 7 height 7
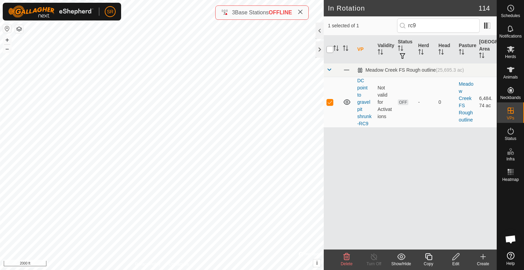
checkbox input "false"
click at [456, 260] on icon at bounding box center [456, 257] width 9 height 8
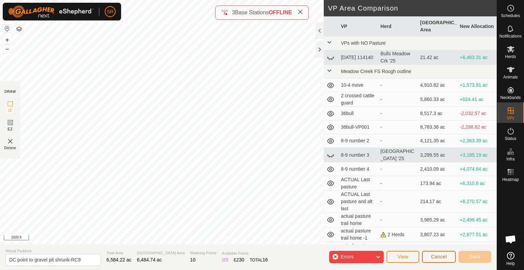
click at [443, 257] on span "Cancel" at bounding box center [439, 256] width 16 height 5
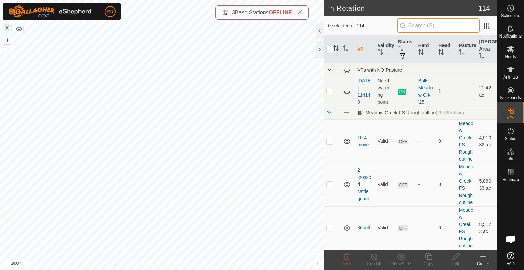
click at [425, 29] on input "text" at bounding box center [438, 25] width 83 height 14
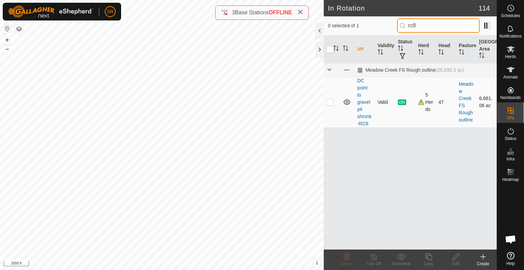
type input "rc8"
click at [329, 99] on td at bounding box center [332, 102] width 16 height 51
checkbox input "true"
click at [431, 258] on icon at bounding box center [429, 257] width 9 height 8
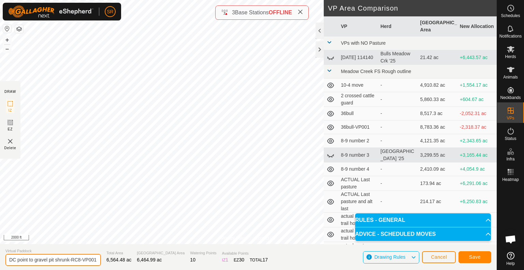
click at [93, 259] on input "DC point to gravel pit shrunk-RC8-VP001" at bounding box center [53, 260] width 96 height 12
click at [77, 260] on input "DC point to gravel pit shrunk-RC8-VP001" at bounding box center [53, 260] width 96 height 12
type input "DC point to gravel pit shrunk-RC9 fix"
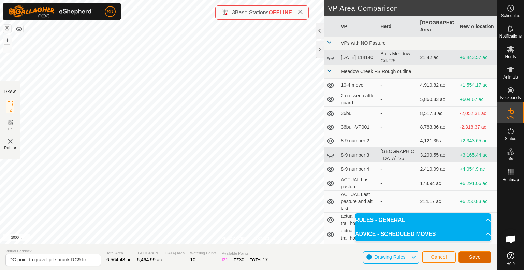
click at [478, 257] on span "Save" at bounding box center [475, 256] width 12 height 5
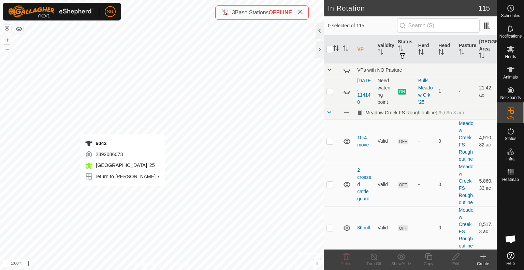
click at [123, 193] on div "6043 2892086073 Meadow Creek '25 return to clark 7 + – ⇧ i © Mapbox , © OpenStr…" at bounding box center [162, 135] width 324 height 270
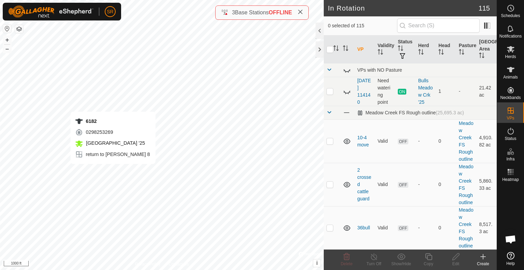
click at [113, 171] on div "6182 0298253269 Meadow Creek '25 return to clark 8 + – ⇧ i © Mapbox , © OpenStr…" at bounding box center [162, 135] width 324 height 270
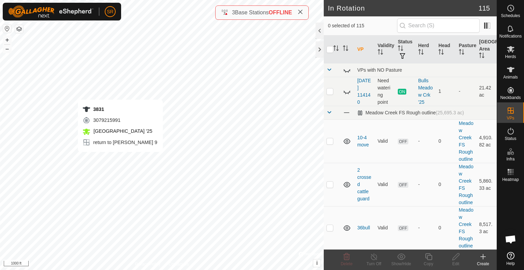
click at [120, 159] on div "3831 3079215991 Meadow Creek '25 return to clark 9 + – ⇧ i © Mapbox , © OpenStr…" at bounding box center [162, 135] width 324 height 270
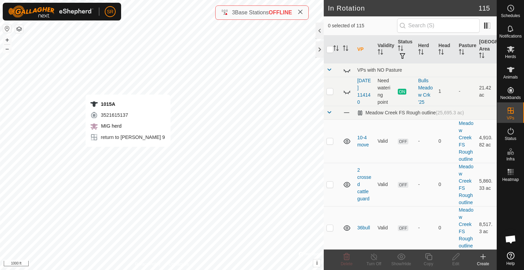
click at [128, 154] on div "1015A 3521615137 MIG herd return to clark 9 + – ⇧ i © Mapbox , © OpenStreetMap …" at bounding box center [162, 135] width 324 height 270
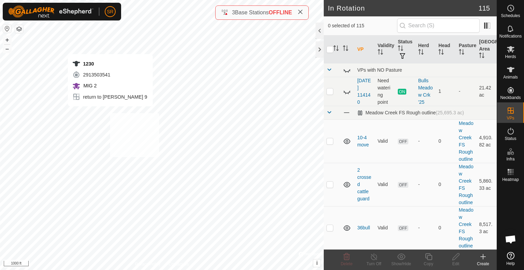
click at [110, 113] on div "1230 2913503541 MIG 2 return to clark 9 + – ⇧ i © Mapbox , © OpenStreetMap , Im…" at bounding box center [162, 135] width 324 height 270
checkbox input "true"
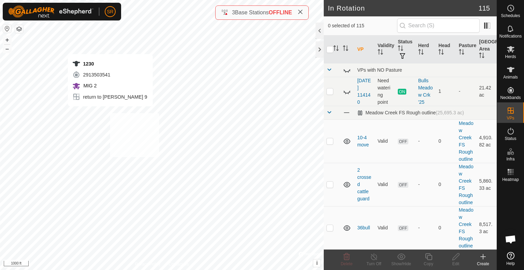
checkbox input "true"
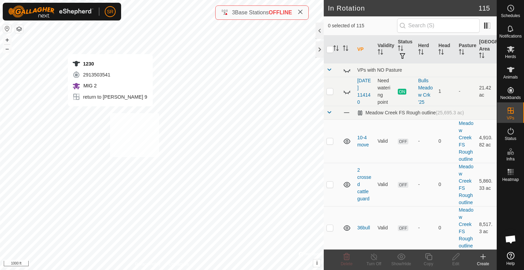
checkbox input "true"
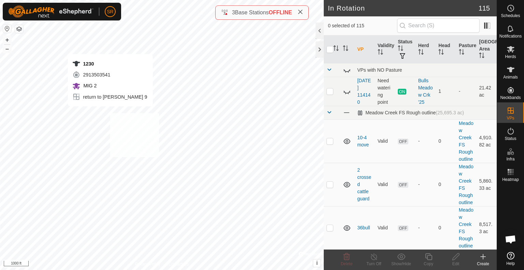
checkbox input "true"
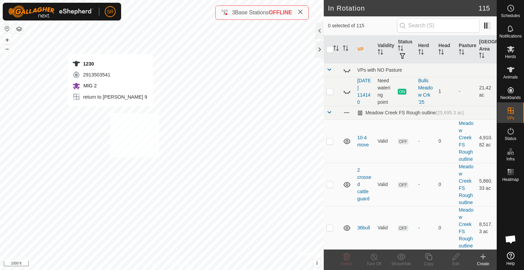
checkbox input "true"
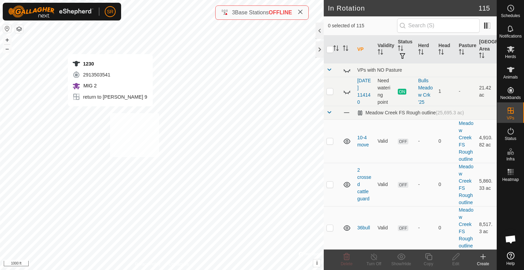
checkbox input "true"
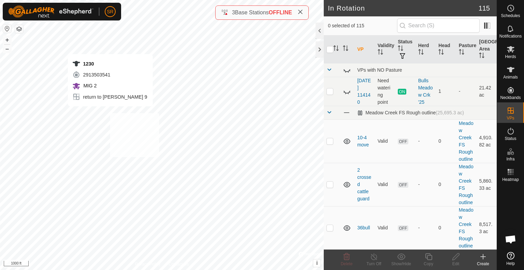
checkbox input "true"
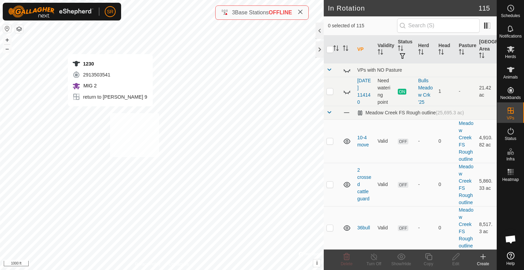
checkbox input "true"
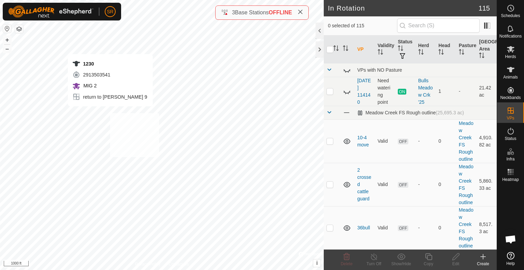
checkbox input "true"
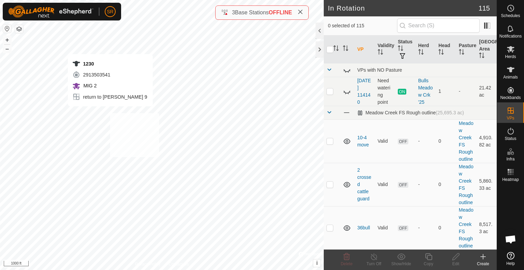
checkbox input "true"
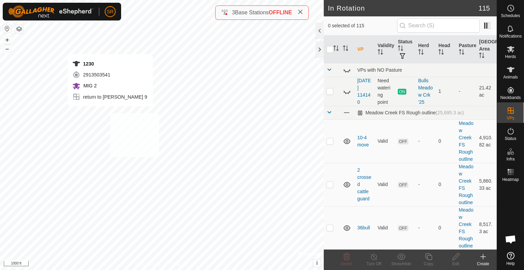
checkbox input "true"
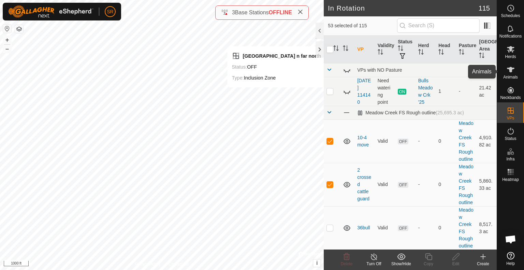
click at [514, 69] on icon at bounding box center [511, 70] width 8 height 8
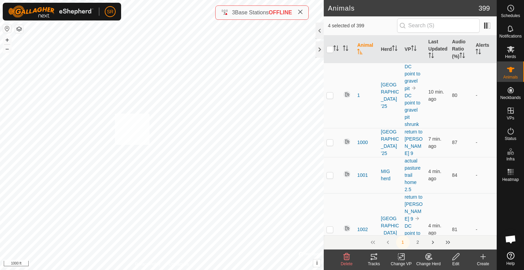
click at [115, 112] on div "2434 3604408479 Meadow Creek '25 return to clark 8 + – ⇧ i © Mapbox , © OpenStr…" at bounding box center [162, 135] width 324 height 270
checkbox input "true"
click at [79, 80] on div "3796 3980564315 MIG herd return to clark 9 + – ⇧ i © Mapbox , © OpenStreetMap ,…" at bounding box center [162, 135] width 324 height 270
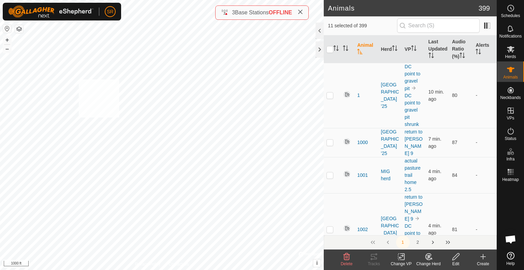
checkbox input "true"
click at [97, 58] on div "6028 1307509675 Meadow Creek '25 return to clark 9 + – ⇧ i © Mapbox , © OpenStr…" at bounding box center [162, 135] width 324 height 270
checkbox input "true"
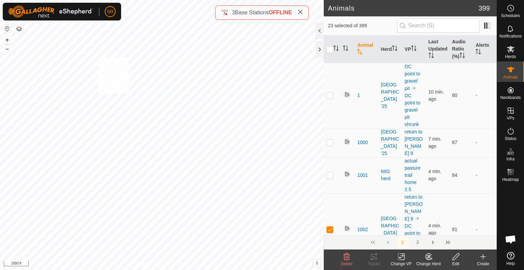
checkbox input "true"
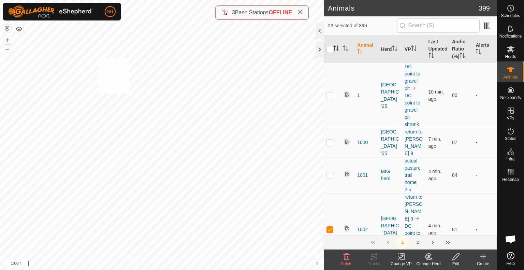
checkbox input "true"
click at [38, 39] on div "W6012 1853598020 Meadow Creek '25 return to clark 9 + – ⇧ i © Mapbox , © OpenSt…" at bounding box center [162, 135] width 324 height 270
checkbox input "true"
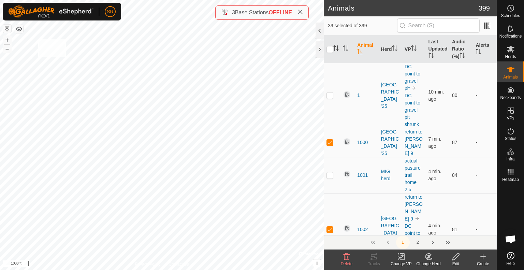
checkbox input "true"
click at [136, 94] on div "35BULL 1853508529 Bulls Meadow Crk '25 return to clark 9 + – ⇧ i © Mapbox , © O…" at bounding box center [162, 135] width 324 height 270
checkbox input "true"
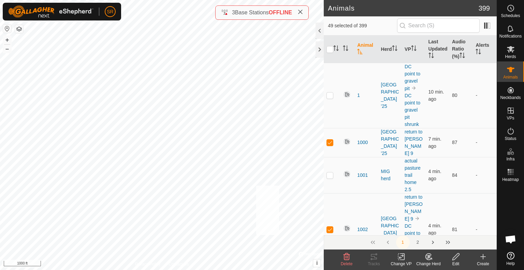
checkbox input "true"
click at [414, 26] on input "text" at bounding box center [438, 25] width 83 height 14
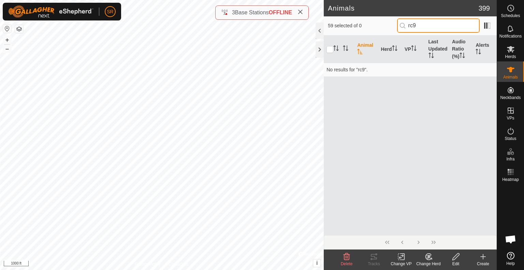
type input "rc9"
click at [401, 260] on icon at bounding box center [402, 257] width 3 height 6
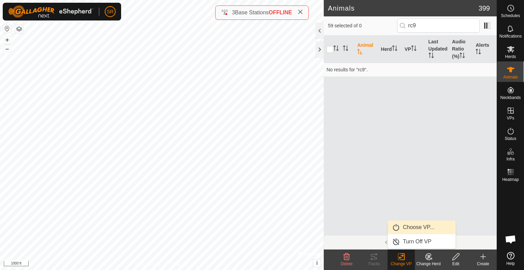
click at [427, 230] on link "Choose VP..." at bounding box center [422, 227] width 68 height 14
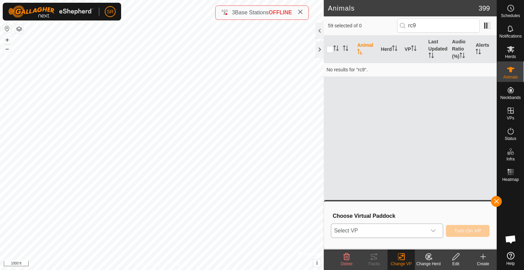
click at [421, 232] on span "Select VP" at bounding box center [378, 231] width 95 height 14
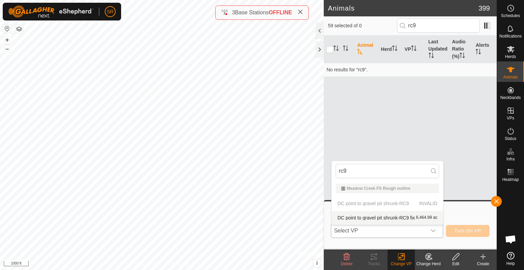
type input "rc9"
click at [411, 216] on li "DC point to gravel pit shrunk-RC9 fix 6,464.99 ac" at bounding box center [388, 218] width 112 height 14
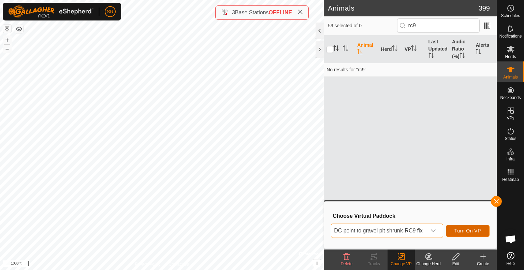
click at [477, 230] on span "Turn On VP" at bounding box center [468, 230] width 27 height 5
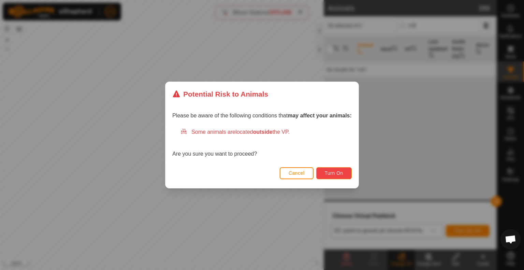
click at [335, 169] on button "Turn On" at bounding box center [333, 173] width 35 height 12
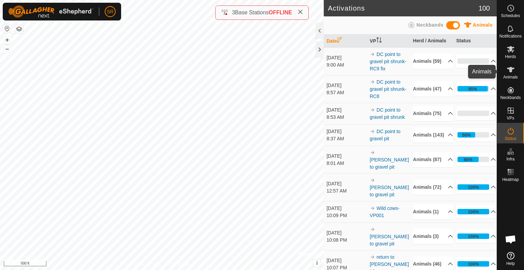
click at [511, 73] on icon at bounding box center [511, 70] width 8 height 8
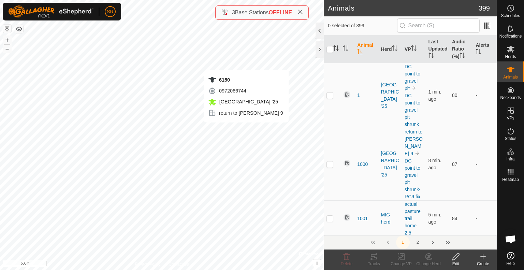
click at [246, 129] on div "6150 0972066744 Meadow Creek '25 return to clark 9 + – ⇧ i © Mapbox , © OpenStr…" at bounding box center [162, 135] width 324 height 270
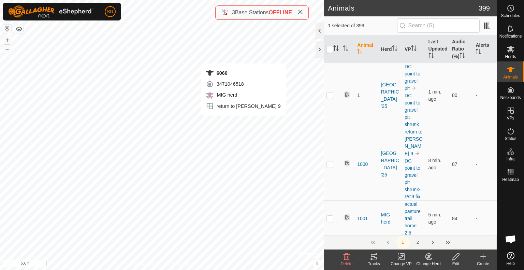
click at [244, 123] on div "6060 3471046518 MIG herd return to clark 9 + – ⇧ i © Mapbox , © OpenStreetMap ,…" at bounding box center [162, 135] width 324 height 270
click at [232, 113] on div "6178 3118588281 Meadow Creek '25 return to clark 9 + – ⇧ i © Mapbox , © OpenStr…" at bounding box center [162, 135] width 324 height 270
click at [244, 48] on div "3313 2021580906 MIG herd return to clark 8 + – ⇧ i © Mapbox , © OpenStreetMap ,…" at bounding box center [162, 135] width 324 height 270
checkbox input "true"
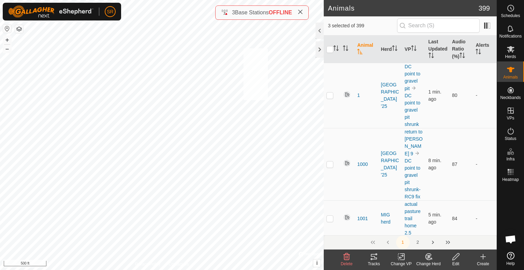
checkbox input "true"
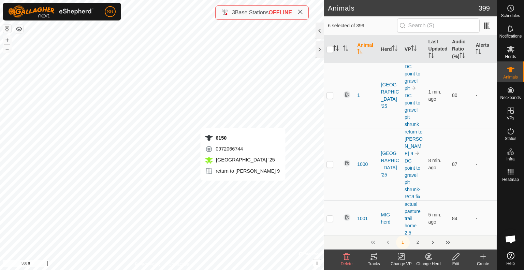
click at [243, 187] on div "6150 0972066744 Meadow Creek '25 return to clark 9 + – ⇧ i © Mapbox , © OpenStr…" at bounding box center [162, 135] width 324 height 270
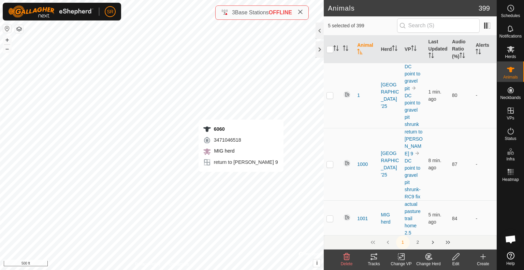
click at [240, 179] on div "6060 3471046518 MIG herd return to clark 9 + – ⇧ i © Mapbox , © OpenStreetMap ,…" at bounding box center [162, 135] width 324 height 270
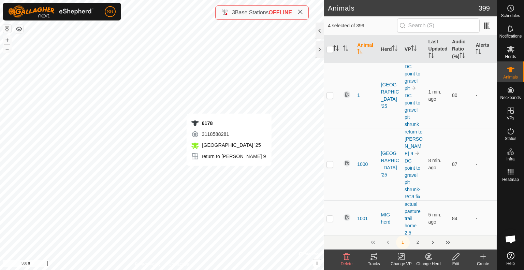
click at [229, 173] on div "6178 3118588281 Meadow Creek '25 return to clark 9 + – ⇧ i © Mapbox , © OpenStr…" at bounding box center [162, 135] width 324 height 270
click at [180, 26] on div "2189 0438208380 Meadow Creek '25 return to clark 8 + – ⇧ i © Mapbox , © OpenStr…" at bounding box center [162, 135] width 324 height 270
checkbox input "true"
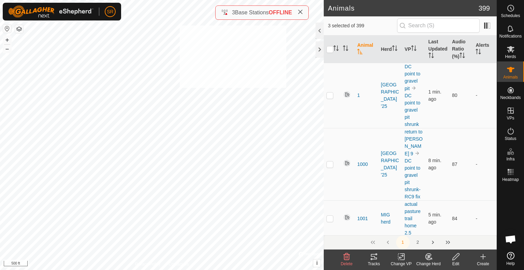
checkbox input "true"
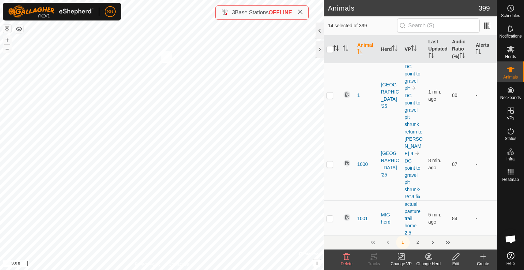
click at [161, 51] on div "1142 2596223034 Meadow Creek '25 return to clark 8 + – ⇧ i © Mapbox , © OpenStr…" at bounding box center [162, 135] width 324 height 270
checkbox input "true"
click at [402, 262] on div "Change VP" at bounding box center [401, 264] width 27 height 6
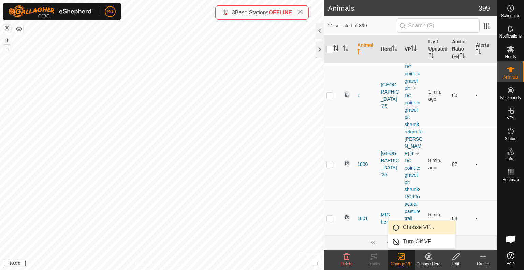
click at [415, 231] on link "Choose VP..." at bounding box center [422, 227] width 68 height 14
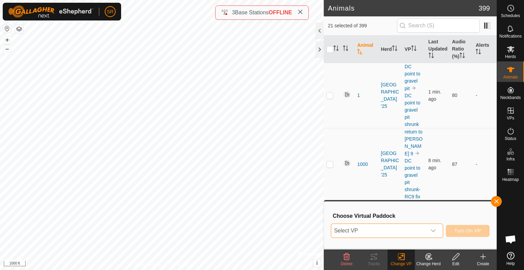
click at [415, 231] on span "Select VP" at bounding box center [378, 231] width 95 height 14
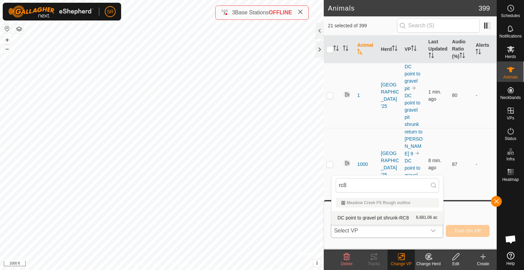
type input "rc8"
click at [399, 217] on li "DC point to gravel pit shrunk-RC8 6,681.06 ac" at bounding box center [388, 218] width 112 height 14
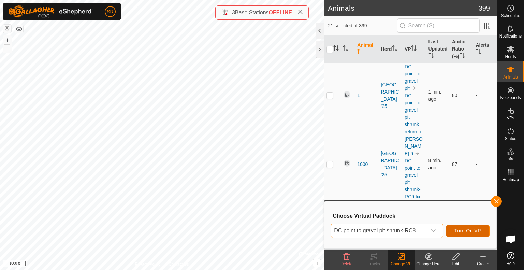
click at [474, 229] on span "Turn On VP" at bounding box center [468, 230] width 27 height 5
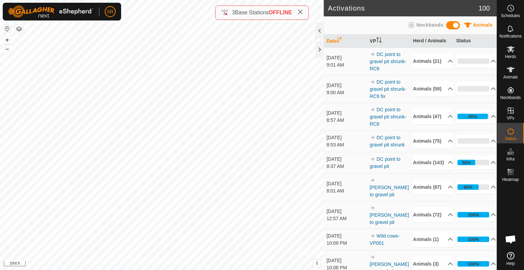
click at [257, 153] on div "6107 3508857656 Meadow Creek '25 return to clark 6 + – ⇧ i © Mapbox , © OpenStr…" at bounding box center [162, 135] width 324 height 270
click at [513, 71] on icon at bounding box center [511, 70] width 8 height 8
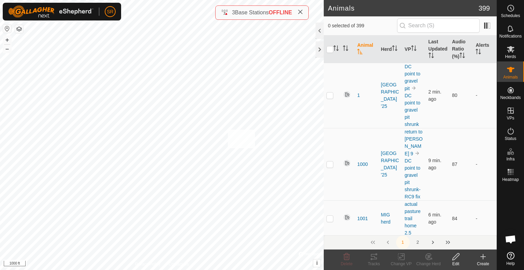
click at [228, 129] on div "1001 0823912296 MIG herd actual pasture trail home 2.5 + – ⇧ i © Mapbox , © Ope…" at bounding box center [162, 135] width 324 height 270
checkbox input "true"
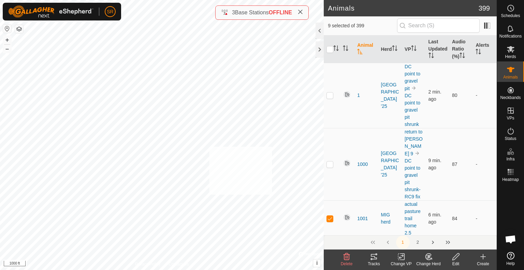
checkbox input "true"
click at [211, 201] on div "6116 0177672633 experiment herd return to clark 8 + – ⇧ i © Mapbox , © OpenStre…" at bounding box center [162, 135] width 324 height 270
click at [198, 195] on div "6278 0096771599 experiment herd return to clark 9 + – ⇧ i © Mapbox , © OpenStre…" at bounding box center [162, 135] width 324 height 270
click at [404, 257] on icon at bounding box center [402, 257] width 3 height 6
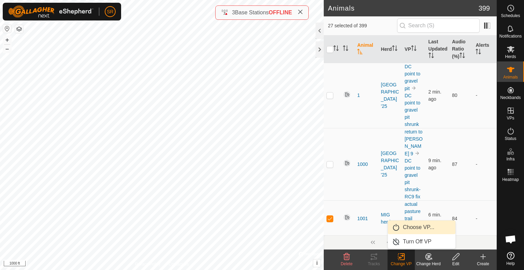
click at [424, 230] on link "Choose VP..." at bounding box center [422, 227] width 68 height 14
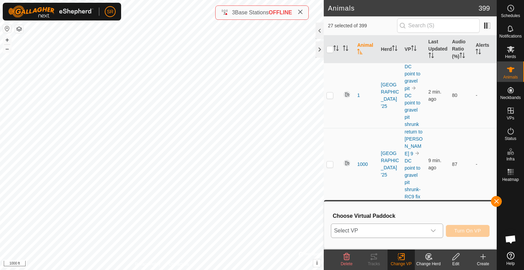
click at [412, 232] on span "Select VP" at bounding box center [378, 231] width 95 height 14
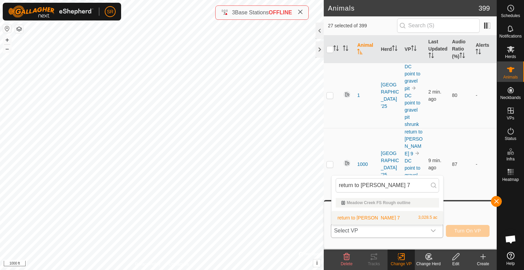
click at [351, 215] on li "return to clark 7 3,028.5 ac" at bounding box center [388, 218] width 112 height 14
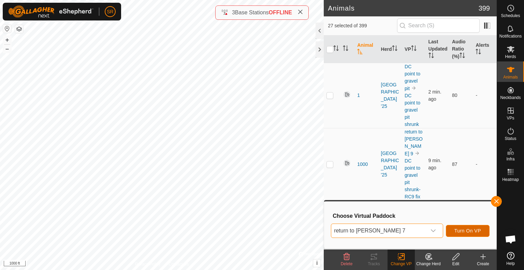
click at [466, 233] on span "Turn On VP" at bounding box center [468, 230] width 27 height 5
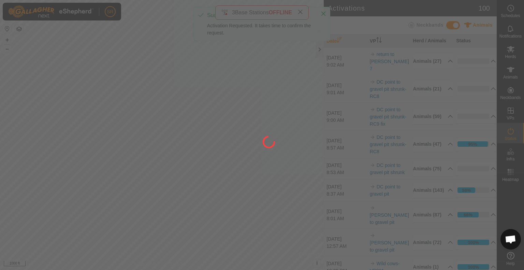
drag, startPoint x: 279, startPoint y: 96, endPoint x: 270, endPoint y: 136, distance: 40.4
click at [270, 136] on div at bounding box center [262, 135] width 524 height 270
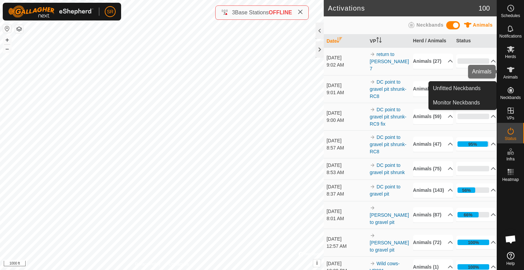
click at [516, 78] on span "Animals" at bounding box center [510, 77] width 15 height 4
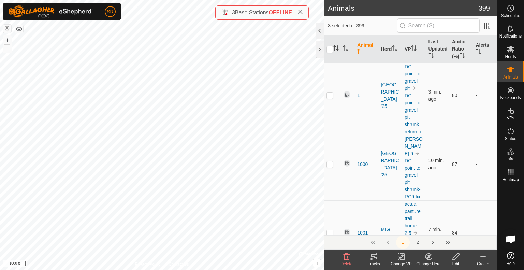
click at [400, 260] on icon at bounding box center [401, 257] width 9 height 8
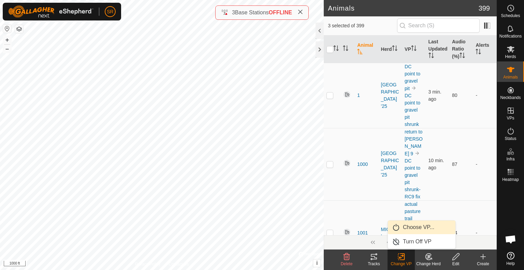
click at [414, 227] on link "Choose VP..." at bounding box center [422, 227] width 68 height 14
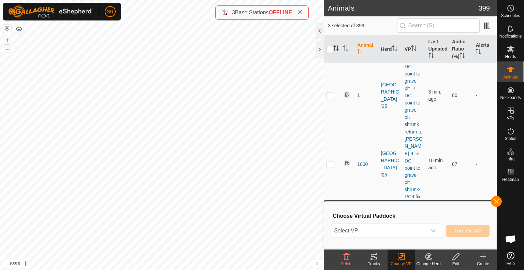
click at [414, 227] on span "Select VP" at bounding box center [378, 231] width 95 height 14
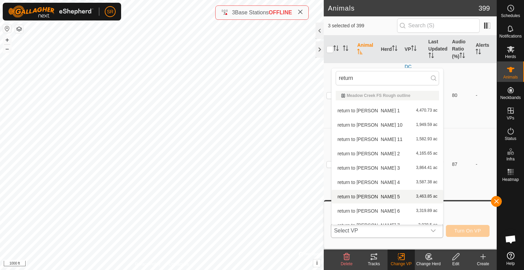
scroll to position [8, 0]
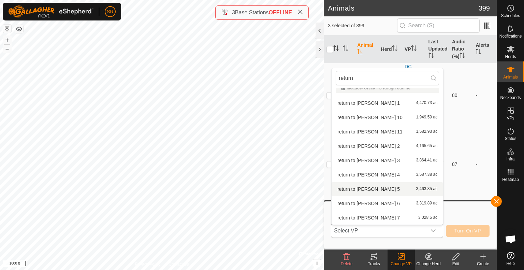
click at [363, 191] on li "return to clark 5 3,463.85 ac" at bounding box center [388, 189] width 112 height 14
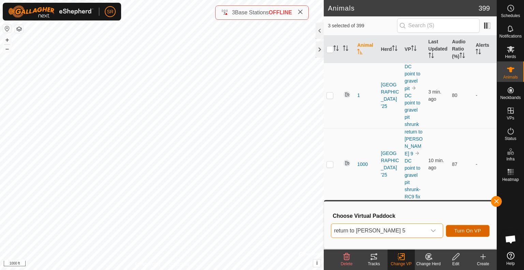
click at [455, 232] on span "Turn On VP" at bounding box center [468, 230] width 27 height 5
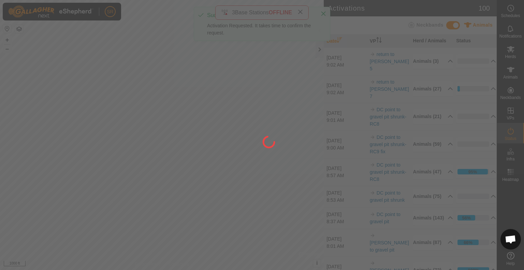
drag, startPoint x: 281, startPoint y: 157, endPoint x: 272, endPoint y: 180, distance: 25.1
click at [272, 180] on div at bounding box center [262, 135] width 524 height 270
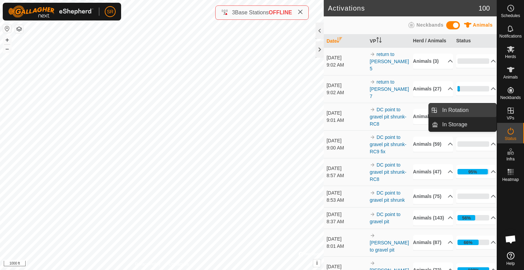
drag, startPoint x: 478, startPoint y: 109, endPoint x: 455, endPoint y: 103, distance: 23.6
click at [478, 109] on link "In Rotation" at bounding box center [467, 110] width 58 height 14
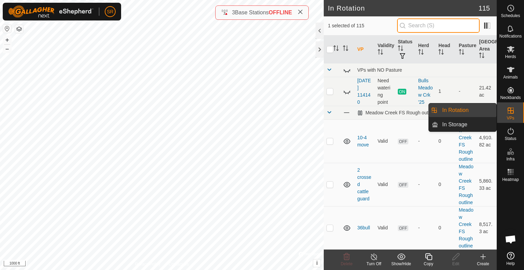
click at [417, 24] on input "text" at bounding box center [438, 25] width 83 height 14
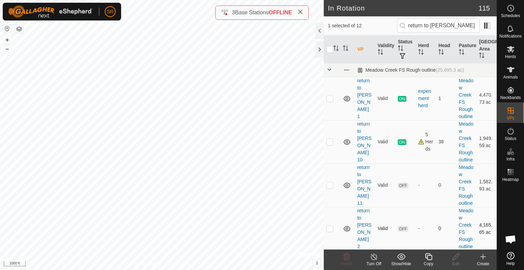
click at [329, 230] on p-checkbox at bounding box center [330, 228] width 7 height 5
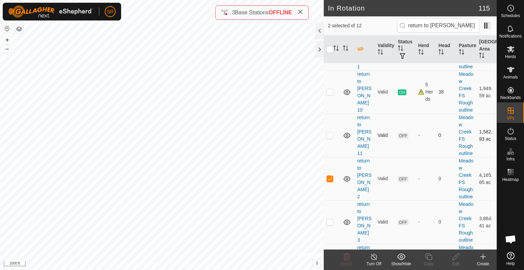
scroll to position [55, 0]
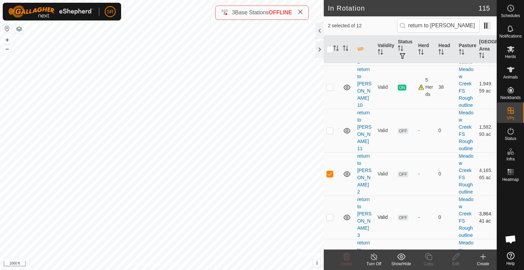
click at [330, 218] on p-checkbox at bounding box center [330, 216] width 7 height 5
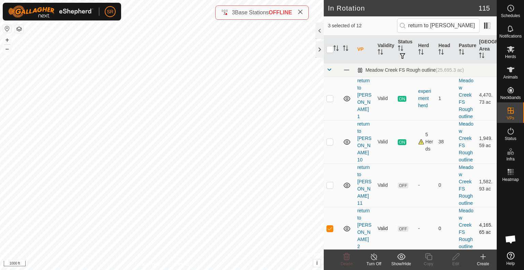
click at [330, 227] on p-checkbox at bounding box center [330, 228] width 7 height 5
click at [329, 51] on input "checkbox" at bounding box center [330, 49] width 7 height 7
click at [330, 47] on input "checkbox" at bounding box center [330, 49] width 7 height 7
click at [330, 52] on input "checkbox" at bounding box center [330, 49] width 7 height 7
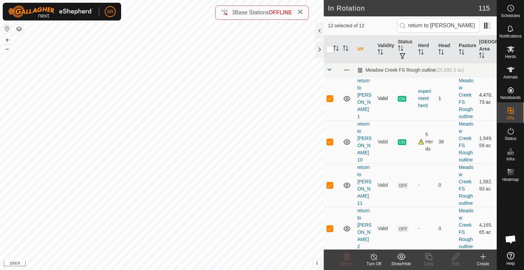
click at [329, 96] on p-checkbox at bounding box center [330, 98] width 7 height 5
click at [329, 142] on p-checkbox at bounding box center [330, 141] width 7 height 5
click at [330, 187] on p-checkbox at bounding box center [330, 184] width 7 height 5
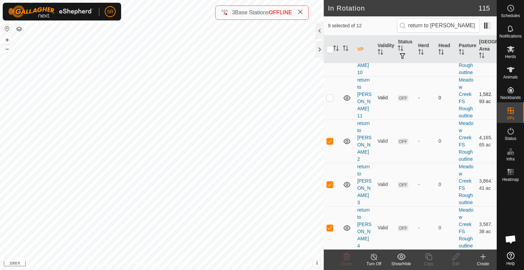
scroll to position [104, 0]
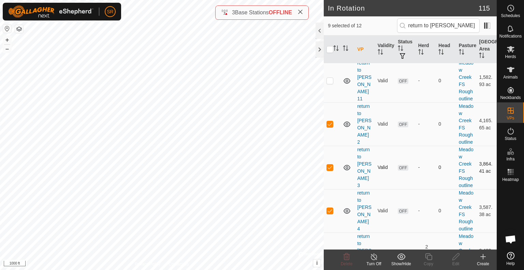
click at [331, 165] on p-checkbox at bounding box center [330, 167] width 7 height 5
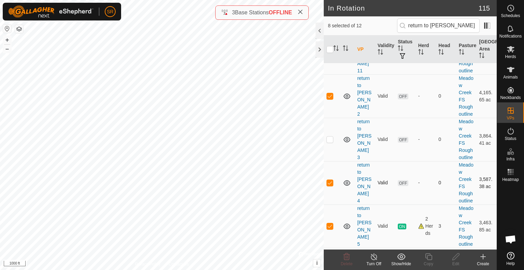
scroll to position [132, 0]
click at [332, 180] on p-checkbox at bounding box center [330, 182] width 7 height 5
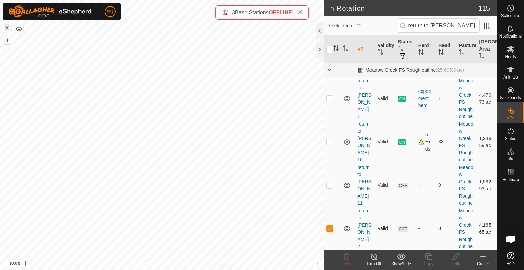
click at [330, 226] on p-checkbox at bounding box center [330, 228] width 7 height 5
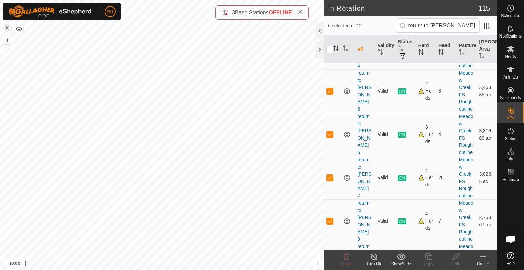
scroll to position [269, 0]
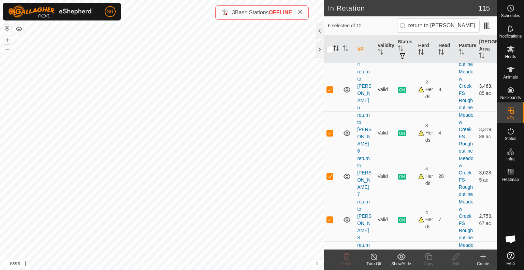
click at [332, 87] on p-checkbox at bounding box center [330, 89] width 7 height 5
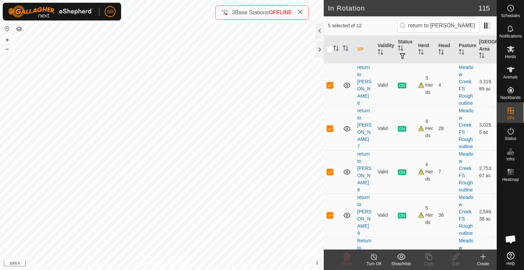
scroll to position [346, 0]
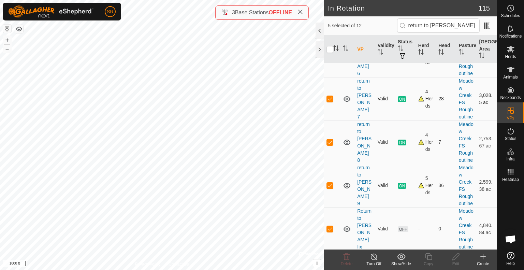
click at [329, 98] on p-checkbox at bounding box center [330, 98] width 7 height 5
click at [332, 230] on td at bounding box center [332, 228] width 16 height 43
click at [330, 142] on p-checkbox at bounding box center [330, 141] width 7 height 5
click at [330, 187] on p-checkbox at bounding box center [330, 185] width 7 height 5
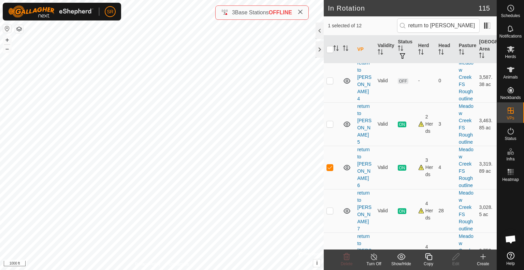
scroll to position [230, 0]
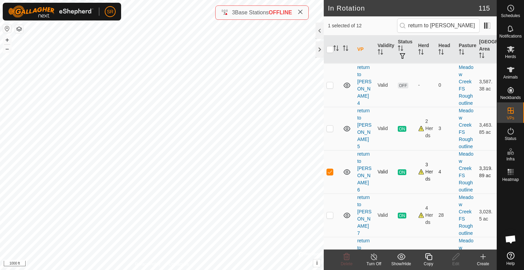
click at [331, 173] on p-checkbox at bounding box center [330, 171] width 7 height 5
click at [328, 128] on p-checkbox at bounding box center [330, 128] width 7 height 5
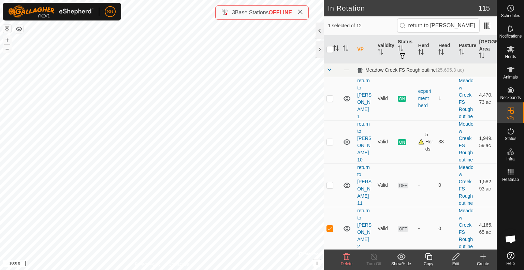
click at [457, 257] on icon at bounding box center [456, 256] width 7 height 7
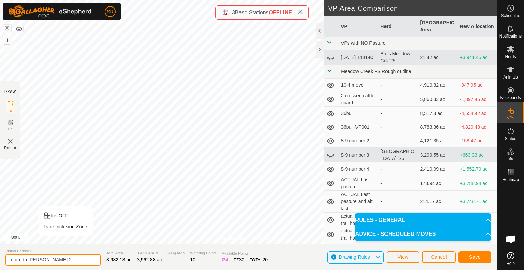
click at [65, 259] on input "return to [PERSON_NAME] 2" at bounding box center [53, 260] width 96 height 12
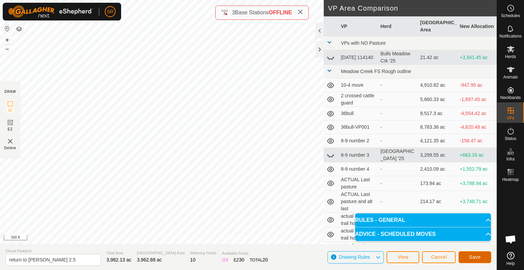
click at [477, 258] on span "Save" at bounding box center [475, 256] width 12 height 5
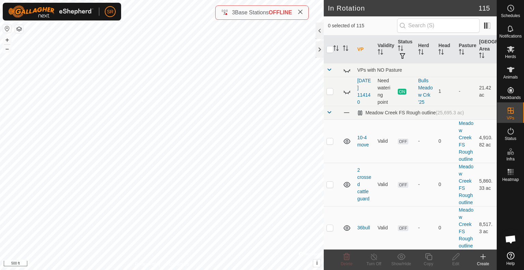
click at [143, 99] on div "6056 3033955695 MIG 2 actual pasture trail home 2.5 + – ⇧ i © Mapbox , © OpenSt…" at bounding box center [162, 135] width 324 height 270
click at [511, 72] on icon at bounding box center [511, 69] width 8 height 5
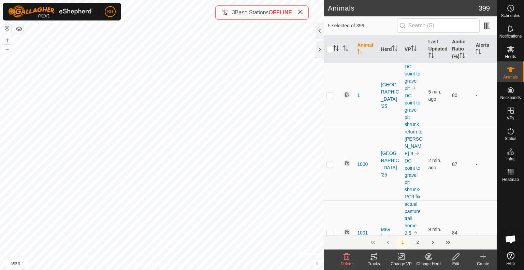
click at [405, 259] on change-vp-svg-icon at bounding box center [401, 257] width 27 height 8
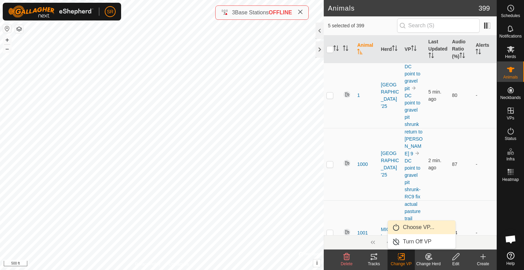
click at [427, 231] on link "Choose VP..." at bounding box center [422, 227] width 68 height 14
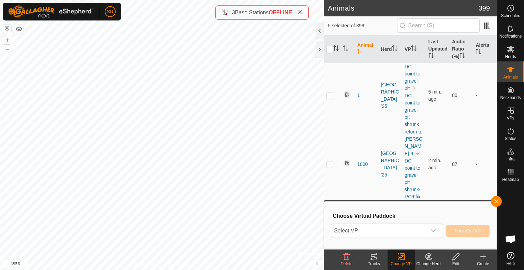
click at [427, 231] on div "dropdown trigger" at bounding box center [434, 231] width 14 height 14
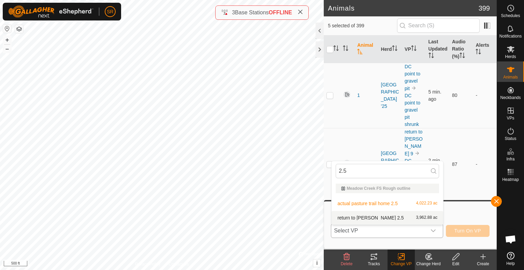
click at [390, 218] on li "return to clark 2.5 3,962.88 ac" at bounding box center [388, 218] width 112 height 14
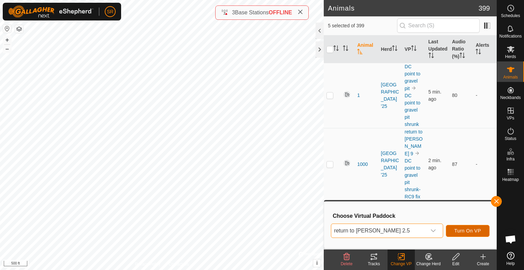
click at [482, 233] on button "Turn On VP" at bounding box center [468, 231] width 44 height 12
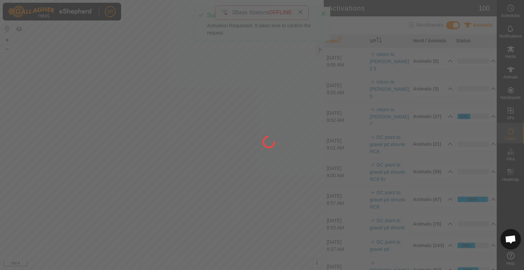
drag, startPoint x: 286, startPoint y: 152, endPoint x: 242, endPoint y: 202, distance: 67.0
click at [242, 202] on div at bounding box center [262, 135] width 524 height 270
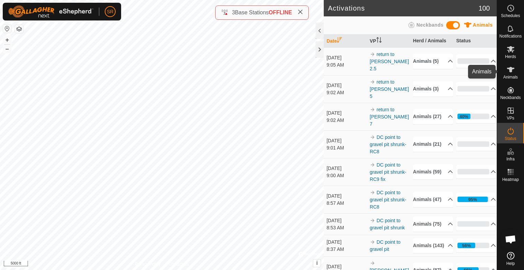
click at [510, 71] on icon at bounding box center [511, 69] width 8 height 5
